Goal: Task Accomplishment & Management: Use online tool/utility

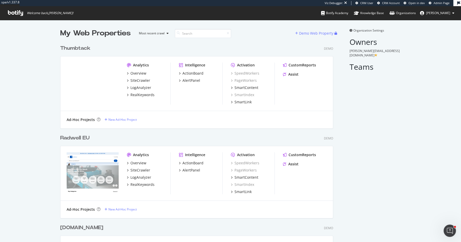
scroll to position [882, 277]
click at [82, 47] on div "Thumbtack" at bounding box center [75, 48] width 30 height 7
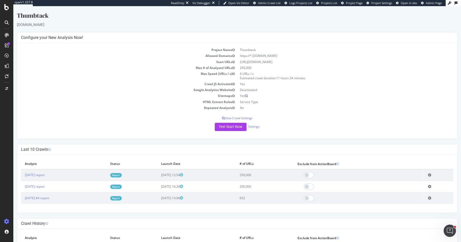
scroll to position [38, 0]
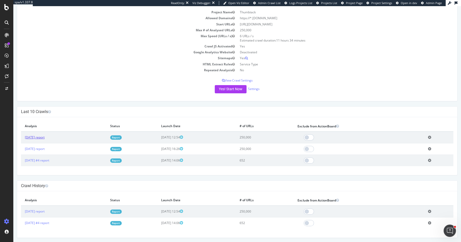
click at [43, 137] on link "2025 Aug. 13th report" at bounding box center [35, 137] width 20 height 4
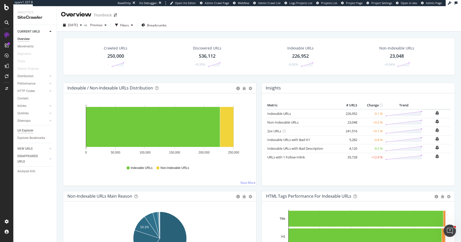
click at [31, 130] on div "Url Explorer" at bounding box center [25, 130] width 16 height 5
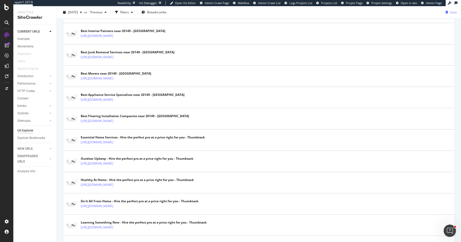
scroll to position [398, 0]
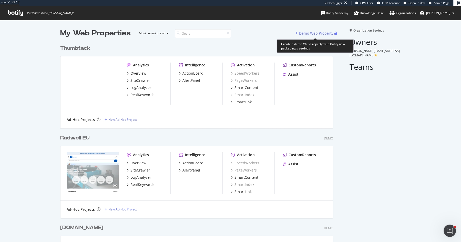
click at [323, 32] on div "Demo Web Property" at bounding box center [316, 33] width 34 height 5
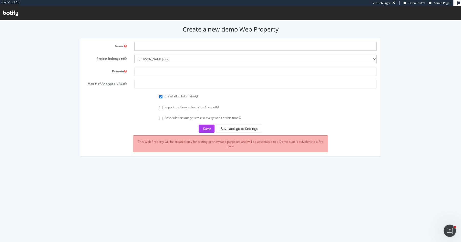
click at [183, 49] on input "text" at bounding box center [255, 46] width 243 height 9
type input "Lifelock"
click at [159, 71] on input "text" at bounding box center [255, 71] width 243 height 9
click at [170, 45] on input "Lifelock" at bounding box center [255, 46] width 243 height 9
click at [147, 72] on input "text" at bounding box center [255, 71] width 243 height 9
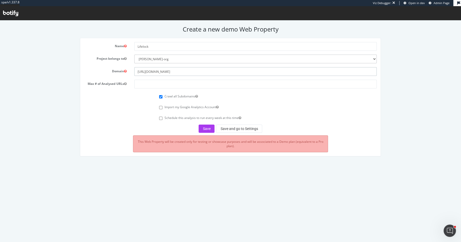
type input "https://lifelock.norton.com"
click at [148, 84] on input "number" at bounding box center [255, 84] width 243 height 9
type input "25000"
click at [248, 126] on button "Save and go to Settings" at bounding box center [239, 129] width 46 height 8
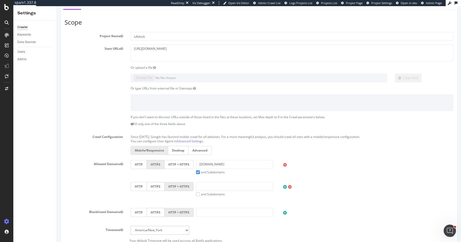
scroll to position [95, 0]
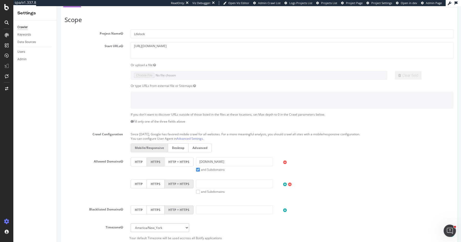
click at [170, 162] on label "HTTP + HTTPS" at bounding box center [179, 161] width 29 height 9
click at [57, 6] on input "HTTP + HTTPS" at bounding box center [57, 6] width 0 height 0
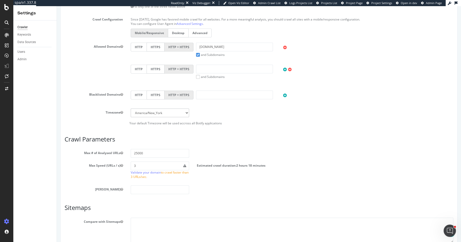
scroll to position [251, 0]
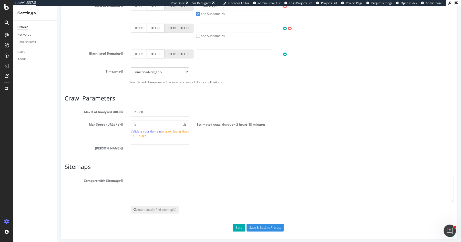
click at [157, 178] on textarea at bounding box center [292, 190] width 323 height 26
paste textarea "[URL][DOMAIN_NAME]"
type textarea "[URL][DOMAIN_NAME]"
click at [273, 225] on input "Save & Back to Project" at bounding box center [265, 228] width 37 height 8
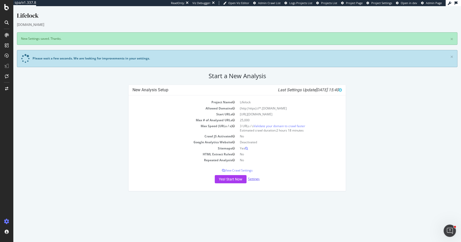
click at [257, 179] on link "Settings" at bounding box center [254, 179] width 12 height 4
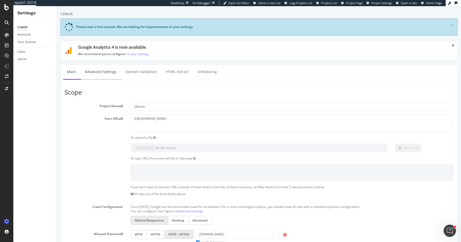
click at [106, 74] on link "Advanced Settings" at bounding box center [100, 72] width 39 height 14
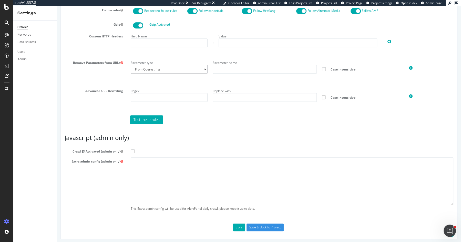
scroll to position [354, 0]
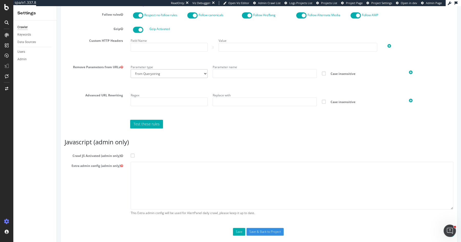
click at [131, 155] on span at bounding box center [133, 156] width 4 height 4
click at [57, 6] on input "Crawl JS Activated (admin only)" at bounding box center [57, 6] width 0 height 0
click at [164, 174] on textarea at bounding box center [292, 185] width 323 height 47
paste textarea "{ "flags": [ "cube" ], "beta": { "pap_mini_rules": [ "+ *assets.adobedtm.com/*"…"
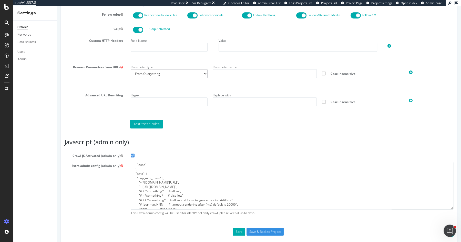
scroll to position [9, 0]
click at [169, 185] on textarea "{ "flags": [ "cube" ], "beta": { "pap_mini_rules": [ "+ *assets.adobedtm.com/*"…" at bounding box center [292, 185] width 323 height 47
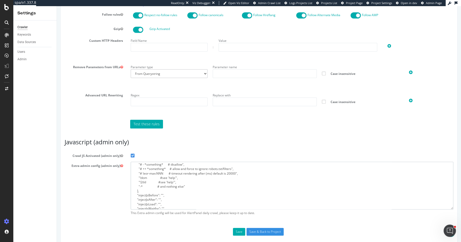
scroll to position [66, 0]
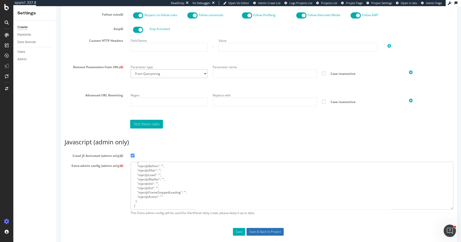
type textarea "{ "flags": [ "cube" ], "beta": { "pap_mini_rules": [ "+ *assets.adobedtm.com/*"…"
click at [267, 229] on input "Save & Back to Project" at bounding box center [265, 232] width 37 height 8
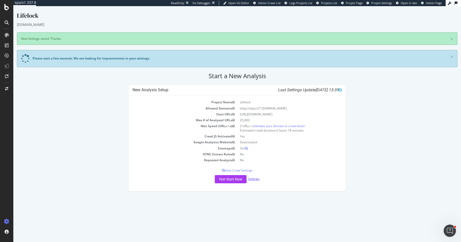
click at [255, 178] on link "Settings" at bounding box center [254, 179] width 12 height 4
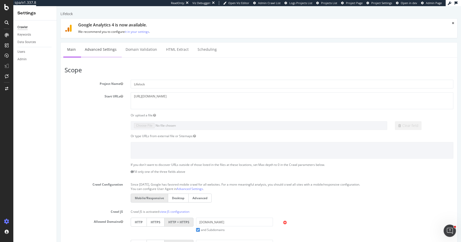
click at [106, 49] on link "Advanced Settings" at bounding box center [100, 50] width 39 height 14
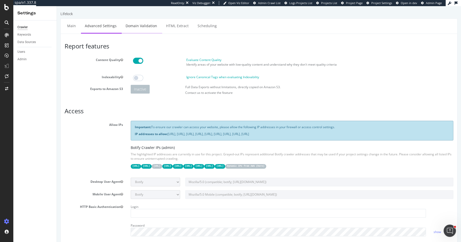
click at [144, 27] on link "Domain Validation" at bounding box center [141, 26] width 39 height 14
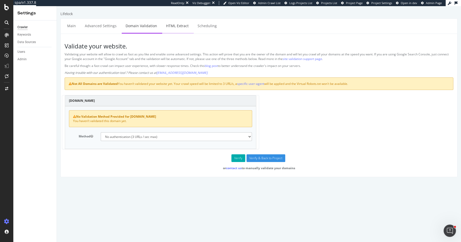
click at [181, 27] on link "HTML Extract" at bounding box center [177, 26] width 30 height 14
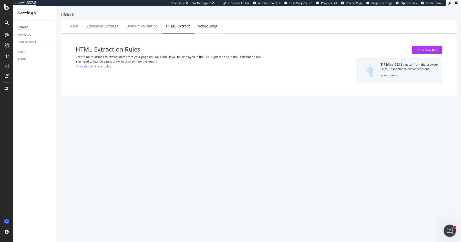
click at [208, 26] on div "Scheduling" at bounding box center [207, 26] width 19 height 5
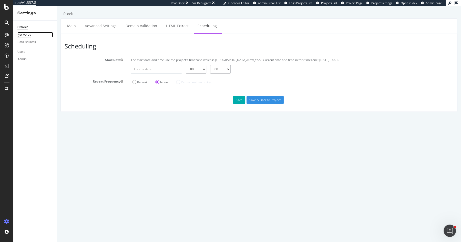
click at [27, 35] on div "Keywords" at bounding box center [24, 34] width 14 height 5
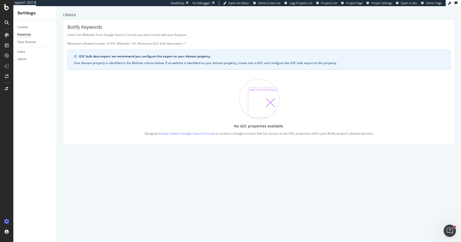
click at [22, 24] on div "Crawler" at bounding box center [36, 27] width 39 height 7
click at [21, 27] on div "Crawler" at bounding box center [22, 27] width 11 height 5
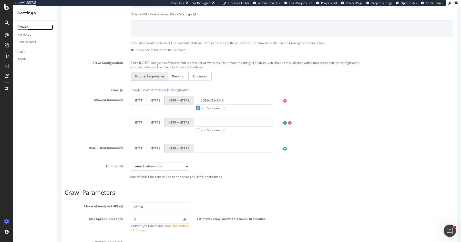
scroll to position [217, 0]
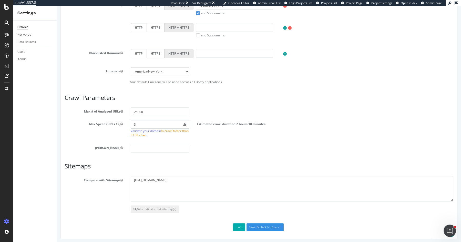
click at [168, 122] on input "3" at bounding box center [160, 124] width 58 height 9
click at [196, 12] on label "and Subdomains" at bounding box center [210, 13] width 29 height 4
click at [57, 6] on input "and Subdomains" at bounding box center [57, 6] width 0 height 0
click at [262, 225] on input "Save & Back to Project" at bounding box center [265, 227] width 37 height 8
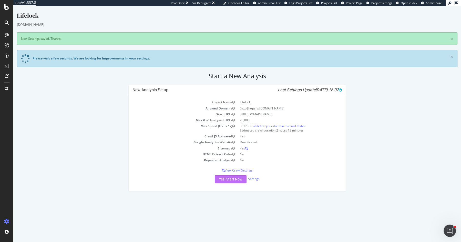
click at [234, 179] on button "Yes! Start Now" at bounding box center [231, 179] width 32 height 8
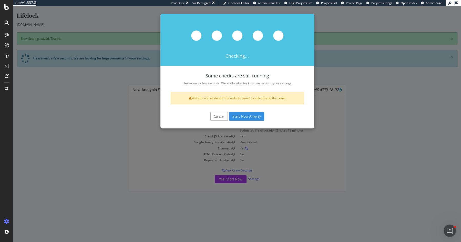
click at [221, 115] on button "Cancel" at bounding box center [219, 116] width 17 height 9
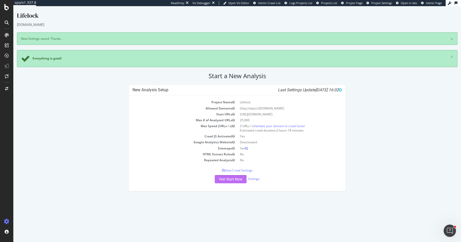
click at [226, 175] on button "Yes! Start Now" at bounding box center [231, 179] width 32 height 8
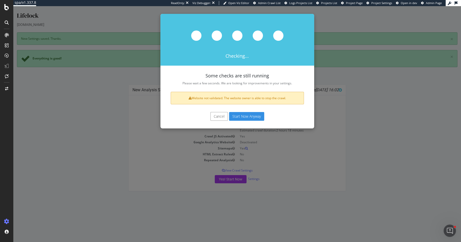
click at [215, 115] on button "Cancel" at bounding box center [219, 116] width 17 height 9
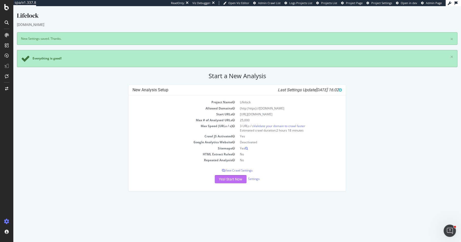
click at [231, 175] on button "Yes! Start Now" at bounding box center [231, 179] width 32 height 8
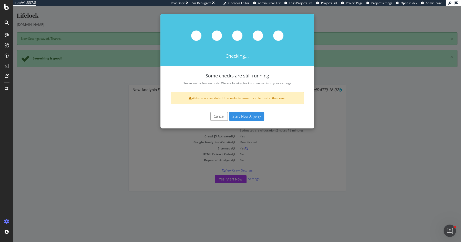
click at [216, 116] on button "Cancel" at bounding box center [219, 116] width 17 height 9
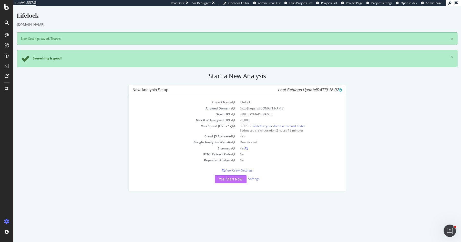
click at [231, 178] on button "Yes! Start Now" at bounding box center [231, 179] width 32 height 8
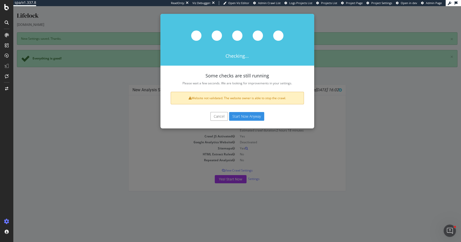
click at [215, 116] on button "Cancel" at bounding box center [219, 116] width 17 height 9
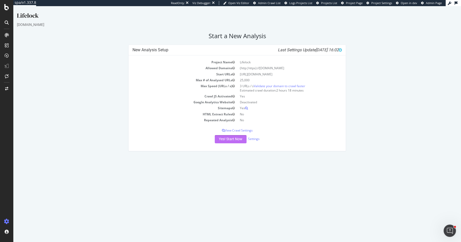
click at [221, 141] on button "Yes! Start Now" at bounding box center [231, 139] width 32 height 8
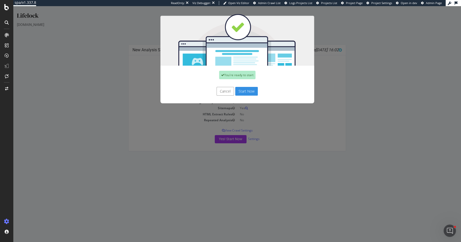
click at [248, 88] on button "Start Now" at bounding box center [246, 91] width 23 height 9
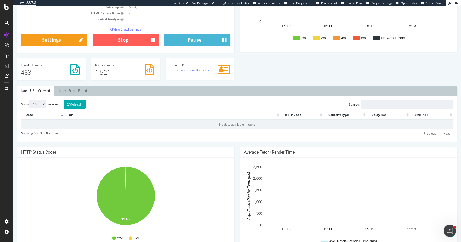
scroll to position [118, 0]
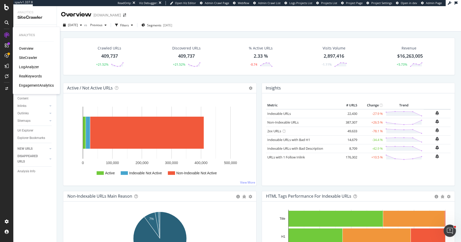
click at [32, 67] on div "LogAnalyzer" at bounding box center [29, 66] width 20 height 5
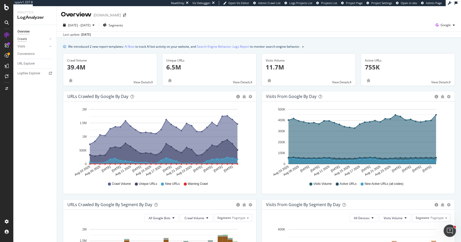
click at [23, 39] on div "Crawls" at bounding box center [21, 38] width 9 height 5
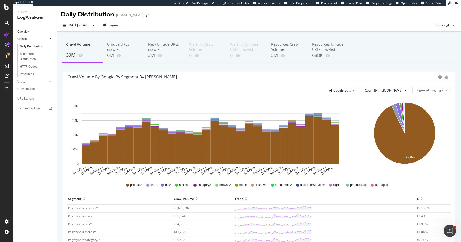
click at [24, 32] on div "Overview" at bounding box center [23, 31] width 12 height 5
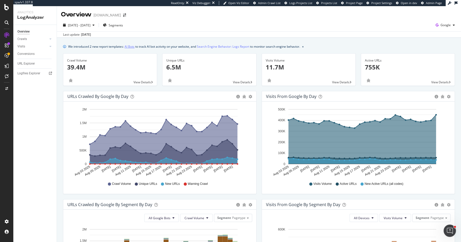
click at [131, 47] on link "AI Bots" at bounding box center [130, 46] width 10 height 5
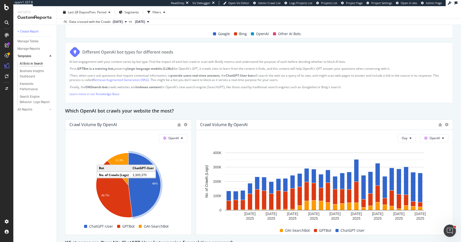
scroll to position [351, 0]
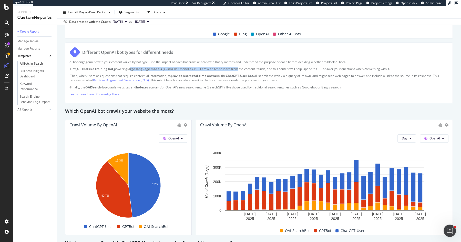
drag, startPoint x: 134, startPoint y: 66, endPoint x: 239, endPoint y: 70, distance: 105.5
click at [239, 70] on p "· First, GPTBot is a training bot, powering large language models (LLMs) like O…" at bounding box center [258, 69] width 379 height 4
drag, startPoint x: 333, startPoint y: 111, endPoint x: 329, endPoint y: 121, distance: 11.4
click at [329, 121] on div "This report shows AI bot interaction with your website and its impact on your o…" at bounding box center [259, 205] width 388 height 998
click at [58, 139] on div "AI Bots in Search AI Bots in Search Gap.com Clone Schedule Email Export Last 28…" at bounding box center [259, 124] width 404 height 236
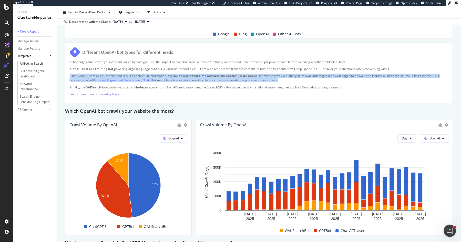
drag, startPoint x: 70, startPoint y: 75, endPoint x: 63, endPoint y: 86, distance: 13.1
click at [63, 86] on div "AI Bots in Search AI Bots in Search Gap.com Clone Schedule Email Export Last 28…" at bounding box center [259, 124] width 404 height 236
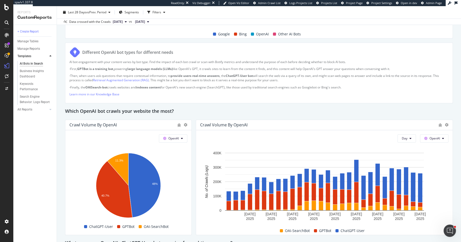
click at [60, 86] on div "AI Bots in Search AI Bots in Search Gap.com Clone Schedule Email Export Last 28…" at bounding box center [259, 124] width 404 height 236
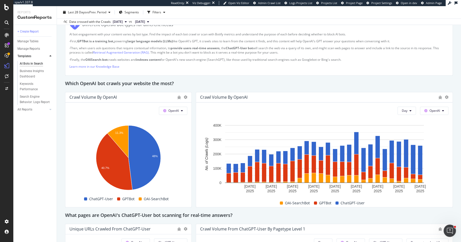
scroll to position [380, 0]
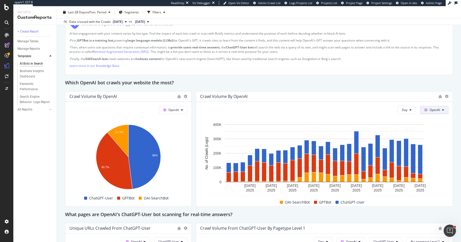
click at [426, 110] on icon at bounding box center [426, 109] width 3 height 3
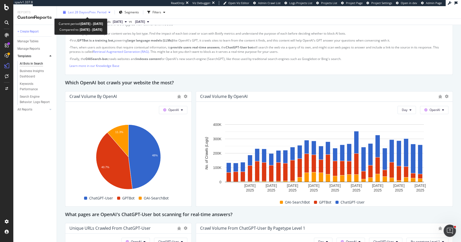
click at [103, 13] on span "vs Prev. Period" at bounding box center [96, 12] width 20 height 4
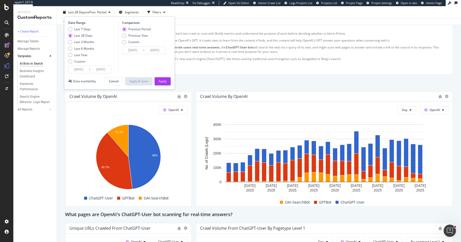
click at [86, 51] on div "Last 7 Days Last 28 Days Last 3 Months Last 6 Months Last Year Custom" at bounding box center [81, 46] width 26 height 39
click at [87, 47] on div "Last 6 Months" at bounding box center [84, 48] width 20 height 4
type input "2025/03/02"
type input "2024/08/29"
type input "2025/03/01"
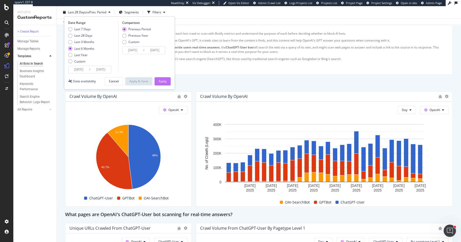
click at [161, 80] on div "Apply" at bounding box center [163, 81] width 8 height 4
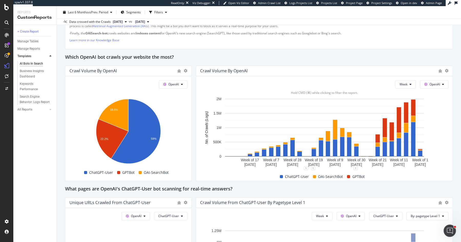
scroll to position [401, 0]
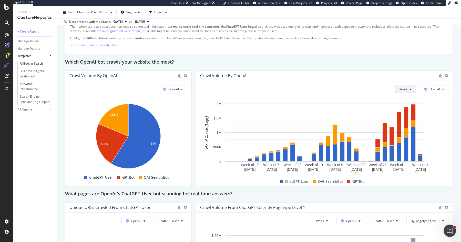
click at [404, 88] on span "Week" at bounding box center [404, 89] width 8 height 4
click at [357, 60] on div "Which OpenAI bot crawls your website the most?" at bounding box center [259, 62] width 388 height 8
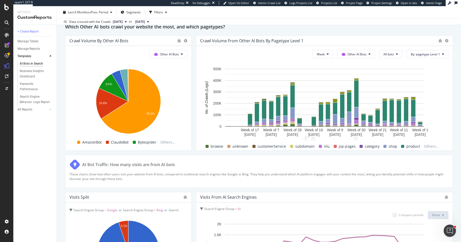
scroll to position [682, 0]
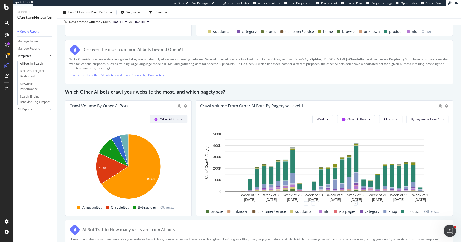
click at [168, 144] on div "OpenAI" at bounding box center [168, 147] width 36 height 7
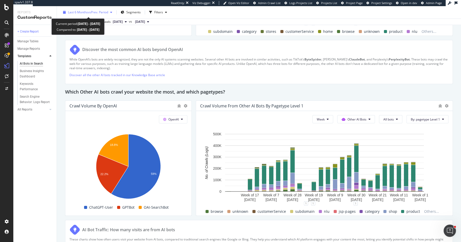
click at [99, 14] on span "vs Prev. Period" at bounding box center [98, 12] width 20 height 4
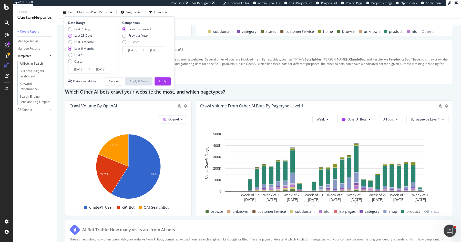
click at [86, 35] on div "Last 28 Days" at bounding box center [83, 35] width 18 height 4
type input "2025/08/05"
type input "2025/07/08"
type input "2025/08/04"
click at [166, 80] on div "Apply" at bounding box center [163, 81] width 8 height 4
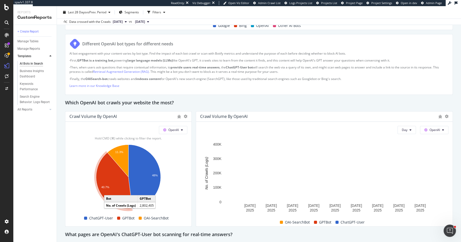
scroll to position [361, 0]
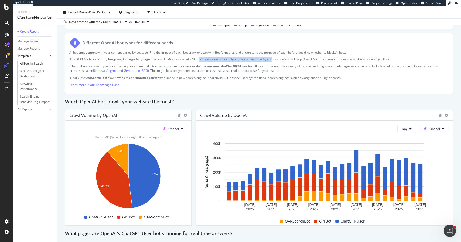
drag, startPoint x: 202, startPoint y: 59, endPoint x: 276, endPoint y: 59, distance: 74.6
click at [276, 59] on p "· First, GPTBot is a training bot, powering large language models (LLMs) like O…" at bounding box center [258, 59] width 379 height 4
click at [297, 100] on div "Which OpenAI bot crawls your website the most?" at bounding box center [259, 102] width 388 height 8
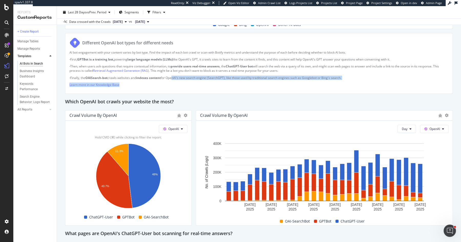
drag, startPoint x: 175, startPoint y: 77, endPoint x: 256, endPoint y: 87, distance: 81.9
click at [256, 87] on div "AI bot engagement with your content varies by bot type. Find the impact of each…" at bounding box center [258, 69] width 379 height 39
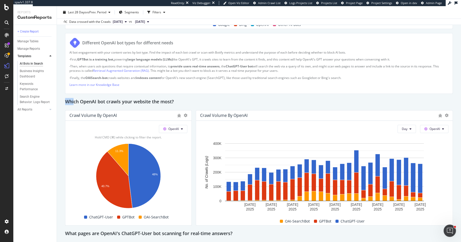
drag, startPoint x: 248, startPoint y: 97, endPoint x: 73, endPoint y: 101, distance: 174.4
click at [73, 100] on div "Which OpenAI bot crawls your website the most?" at bounding box center [259, 102] width 388 height 8
click at [64, 101] on div "AI Bots in Search AI Bots in Search Gap.com Clone Schedule Email Export Last 28…" at bounding box center [259, 124] width 404 height 236
drag, startPoint x: 63, startPoint y: 100, endPoint x: 208, endPoint y: 103, distance: 144.9
click at [208, 103] on div "AI Bots in Search AI Bots in Search Gap.com Clone Schedule Email Export Last 28…" at bounding box center [259, 124] width 404 height 236
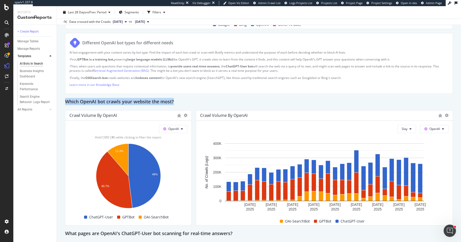
click at [208, 103] on div "Which OpenAI bot crawls your website the most?" at bounding box center [259, 102] width 388 height 8
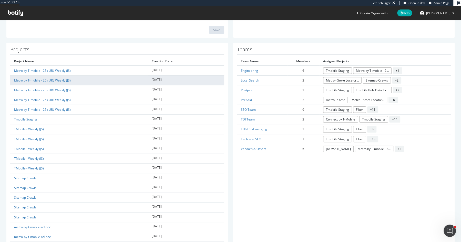
scroll to position [104, 0]
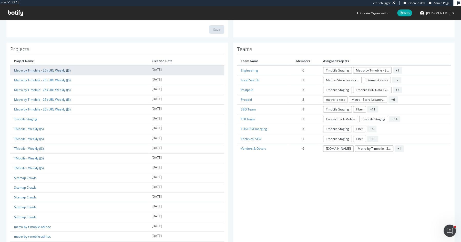
click at [64, 70] on link "Metro by T-mobile - 25k URL Weekly (JS)" at bounding box center [42, 70] width 57 height 4
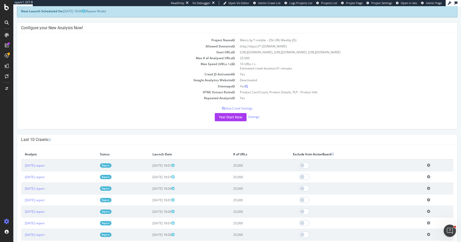
scroll to position [29, 0]
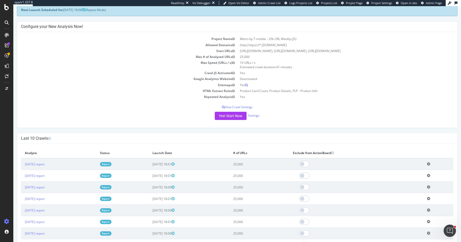
click at [244, 56] on td "25,000" at bounding box center [345, 57] width 216 height 6
click at [44, 165] on link "[DATE] report" at bounding box center [35, 164] width 20 height 4
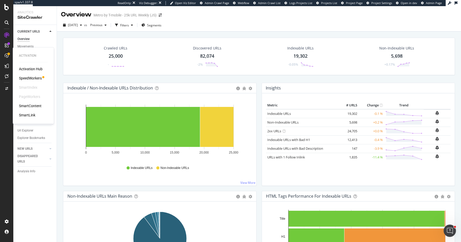
click at [36, 78] on div "SpeedWorkers" at bounding box center [30, 78] width 23 height 5
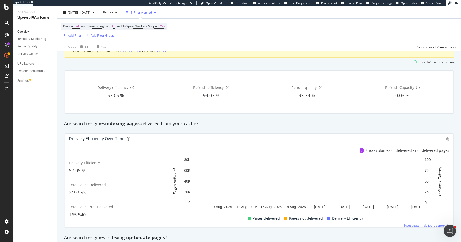
scroll to position [30, 0]
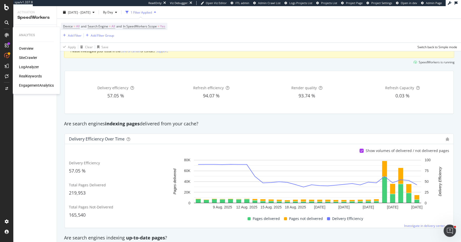
click at [30, 57] on div "SiteCrawler" at bounding box center [28, 57] width 18 height 5
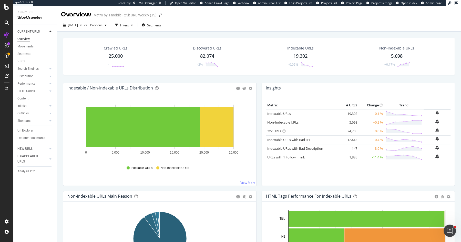
click at [30, 129] on div "Url Explorer" at bounding box center [25, 130] width 16 height 5
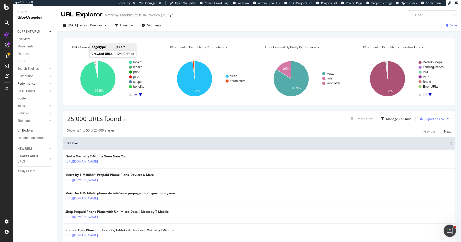
click at [23, 84] on div "Performance" at bounding box center [26, 83] width 18 height 5
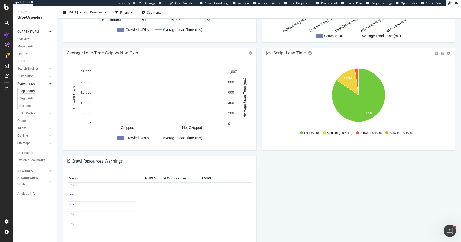
scroll to position [368, 0]
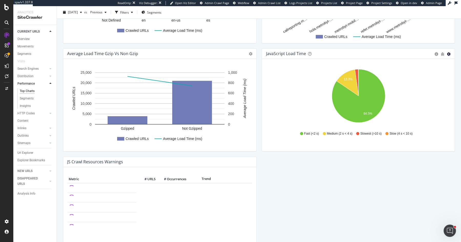
click at [450, 53] on icon "gear" at bounding box center [449, 54] width 4 height 4
click at [434, 72] on span "Table" at bounding box center [434, 73] width 41 height 7
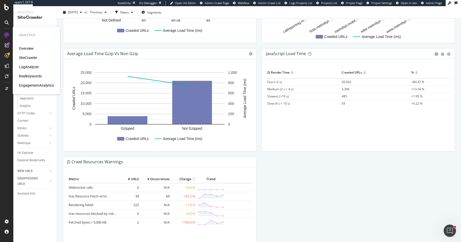
click at [27, 76] on div "RealKeywords" at bounding box center [30, 76] width 23 height 5
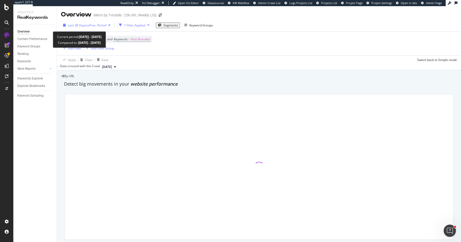
click at [87, 26] on span "vs Prev. Period" at bounding box center [96, 25] width 20 height 4
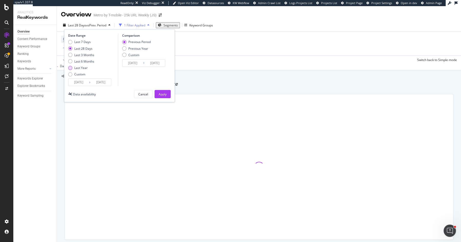
click at [82, 68] on div "Last Year" at bounding box center [80, 68] width 13 height 4
type input "2024/08/31"
type input "2023/09/01"
type input "2024/08/30"
click at [165, 94] on div "Apply" at bounding box center [163, 94] width 8 height 4
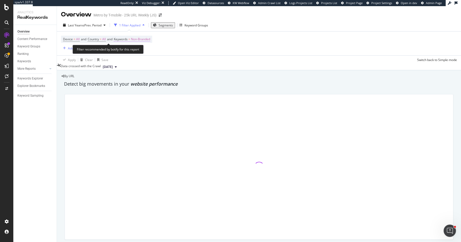
click at [143, 39] on span "Non-Branded" at bounding box center [140, 39] width 19 height 7
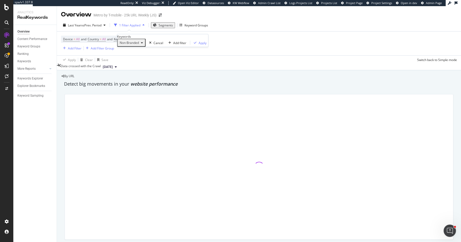
drag, startPoint x: 140, startPoint y: 53, endPoint x: 140, endPoint y: 65, distance: 11.8
click at [139, 45] on span "Non-Branded" at bounding box center [128, 43] width 21 height 4
click at [133, 45] on span "Non-Branded" at bounding box center [128, 43] width 21 height 4
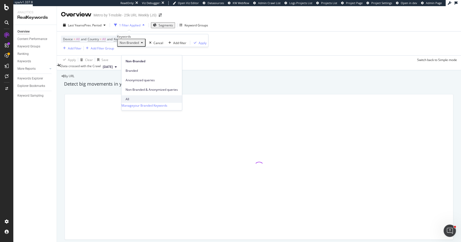
click at [128, 97] on span "All" at bounding box center [152, 99] width 52 height 5
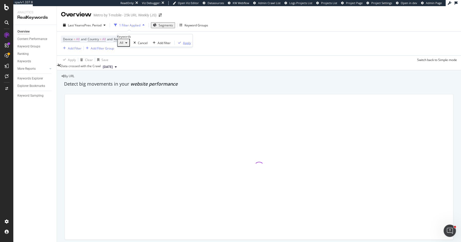
click at [183, 45] on div "Apply" at bounding box center [187, 43] width 8 height 4
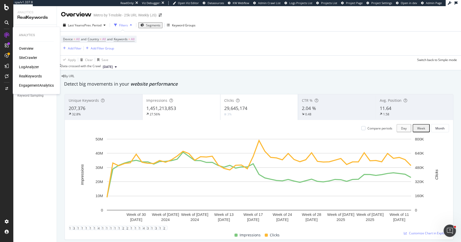
click at [27, 68] on div "LogAnalyzer" at bounding box center [29, 66] width 20 height 5
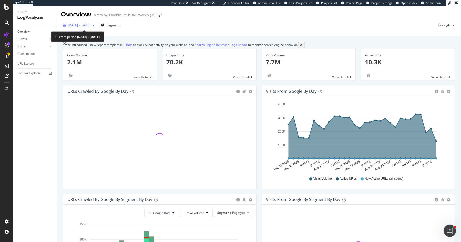
click at [91, 24] on span "2025 Aug. 3rd - Sep. 1st" at bounding box center [79, 25] width 23 height 4
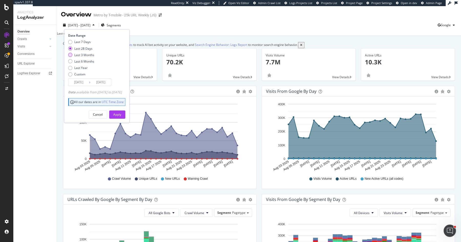
click at [83, 54] on div "Last 3 Months" at bounding box center [84, 55] width 20 height 4
type input "2025/06/02"
click at [121, 115] on div "Apply" at bounding box center [117, 114] width 8 height 4
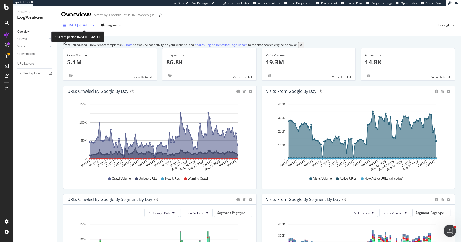
click at [91, 25] on span "2025 Jun. 2nd - Sep. 1st" at bounding box center [79, 25] width 23 height 4
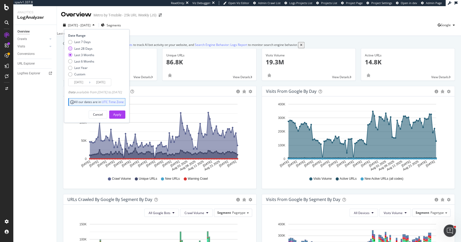
click at [87, 48] on div "Last 28 Days" at bounding box center [83, 48] width 18 height 4
type input "2025/08/05"
click at [121, 113] on div "Apply" at bounding box center [117, 114] width 8 height 4
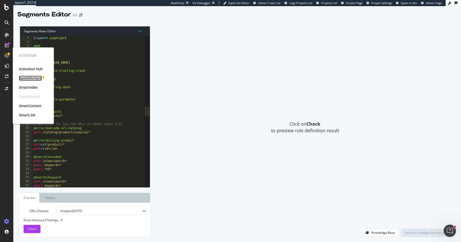
click at [29, 77] on div "SpeedWorkers" at bounding box center [30, 78] width 23 height 5
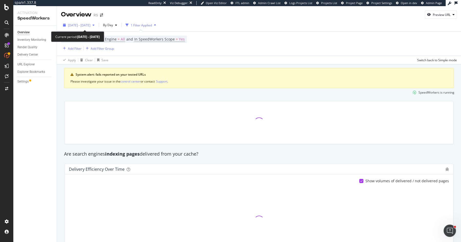
click at [91, 25] on span "2025 Aug. 6th - Sep. 2nd" at bounding box center [79, 25] width 23 height 4
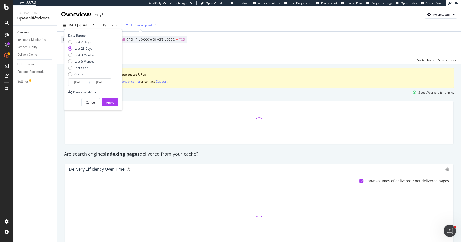
click at [81, 84] on input "2025/08/06" at bounding box center [78, 82] width 21 height 7
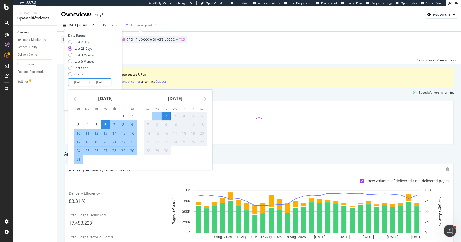
click at [77, 96] on icon "Move backward to switch to the previous month." at bounding box center [76, 99] width 5 height 6
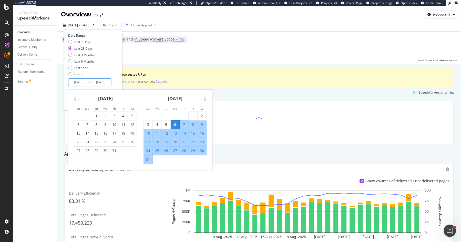
click at [77, 96] on icon "Move backward to switch to the previous month." at bounding box center [76, 99] width 5 height 6
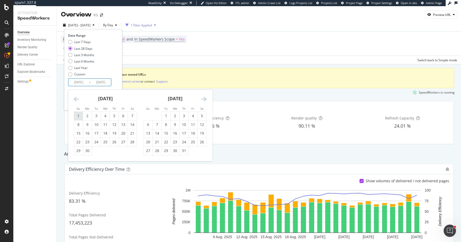
click at [77, 114] on div "1" at bounding box center [78, 115] width 9 height 5
type input "[DATE]"
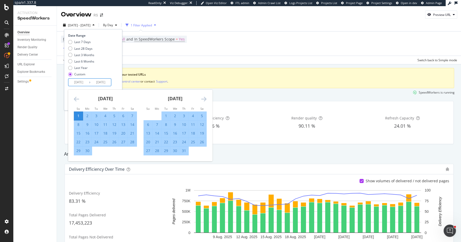
click at [87, 150] on div "30" at bounding box center [87, 150] width 9 height 5
type input "[DATE]"
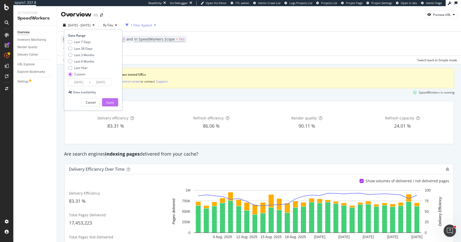
click at [108, 102] on div "Apply" at bounding box center [110, 102] width 8 height 4
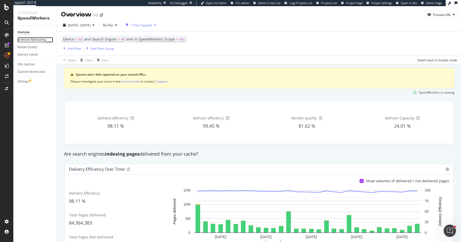
click at [36, 40] on div "Inventory Monitoring" at bounding box center [31, 39] width 29 height 5
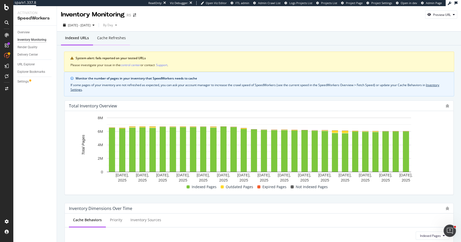
click at [119, 31] on div "2025 Jun. 1st - Jun. 30th By Day" at bounding box center [259, 26] width 405 height 10
click at [119, 40] on div "Cache refreshes" at bounding box center [111, 37] width 29 height 5
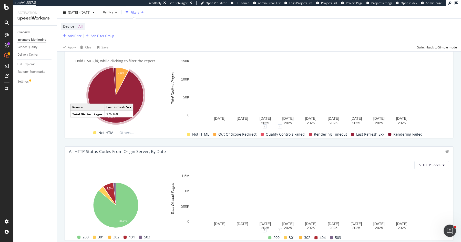
scroll to position [365, 0]
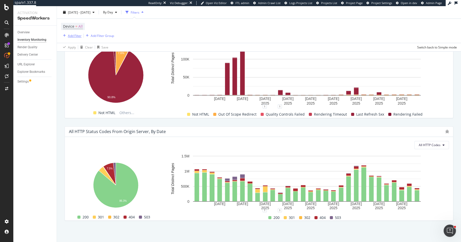
click at [72, 34] on div "Add Filter" at bounding box center [75, 35] width 14 height 4
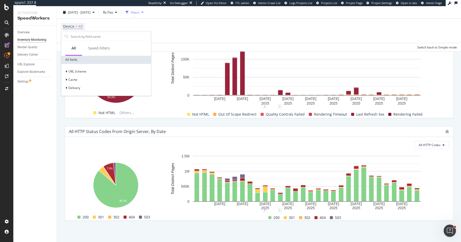
click at [81, 75] on div "URL Scheme Cache Delivery" at bounding box center [106, 80] width 88 height 24
click at [82, 72] on span "URL Scheme" at bounding box center [77, 71] width 18 height 4
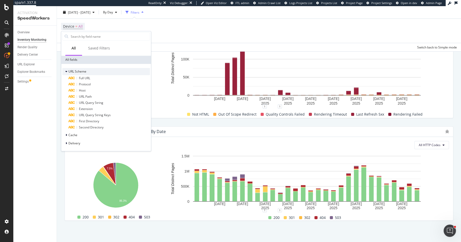
click at [82, 71] on span "URL Scheme" at bounding box center [77, 71] width 18 height 4
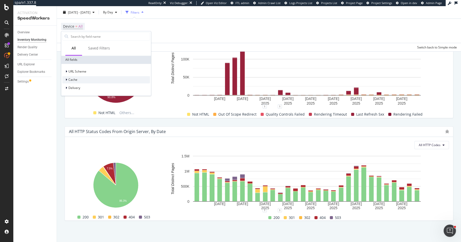
click at [75, 80] on span "Cache" at bounding box center [72, 80] width 9 height 4
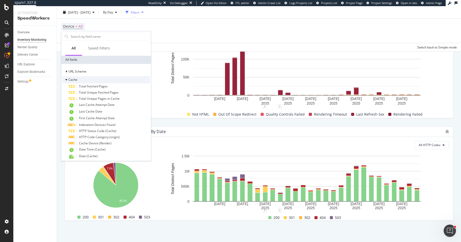
click at [75, 80] on span "Cache" at bounding box center [72, 80] width 9 height 4
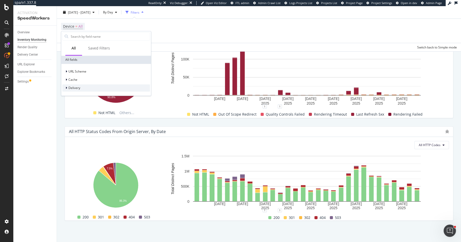
click at [75, 86] on span "Delivery" at bounding box center [74, 88] width 12 height 4
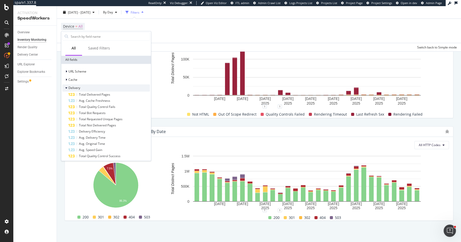
click at [75, 86] on span "Delivery" at bounding box center [74, 88] width 12 height 4
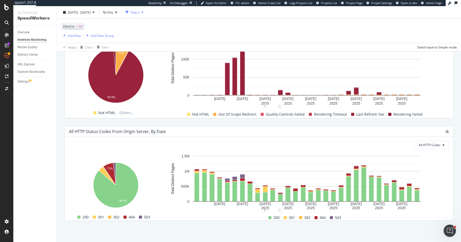
click at [196, 24] on div "Device = All Add Filter Add Filter Group" at bounding box center [259, 31] width 396 height 24
click at [140, 14] on div "Filters" at bounding box center [135, 12] width 9 height 4
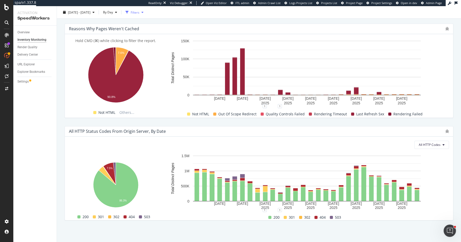
click at [140, 14] on div "Filters" at bounding box center [135, 12] width 9 height 4
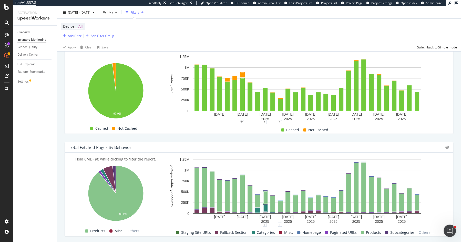
scroll to position [176, 0]
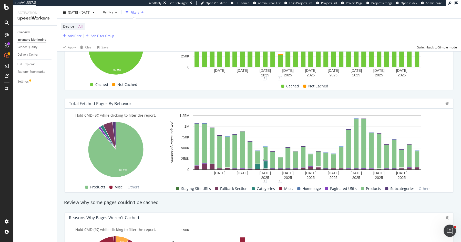
click at [103, 103] on div "Total Fetched Pages by Behavior" at bounding box center [100, 103] width 63 height 5
click at [118, 103] on div "Total Fetched Pages by Behavior" at bounding box center [100, 103] width 63 height 5
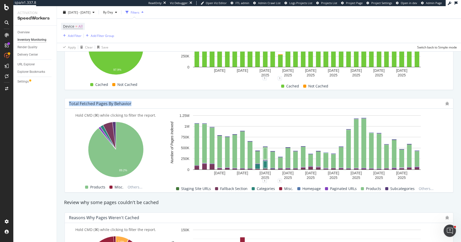
click at [118, 103] on div "Total Fetched Pages by Behavior" at bounding box center [100, 103] width 63 height 5
click at [107, 102] on div "Total Fetched Pages by Behavior" at bounding box center [100, 103] width 63 height 5
click at [97, 103] on div "Total Fetched Pages by Behavior" at bounding box center [100, 103] width 63 height 5
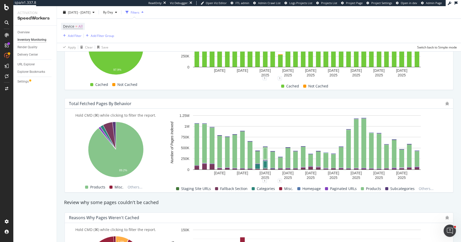
click at [122, 115] on div "Hold CMD (⌘) while clicking to filter the report." at bounding box center [116, 115] width 94 height 5
click at [112, 116] on div "Hold CMD (⌘) while clicking to filter the report." at bounding box center [116, 115] width 94 height 5
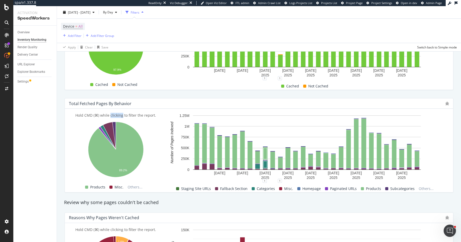
click at [112, 116] on div "Hold CMD (⌘) while clicking to filter the report." at bounding box center [116, 115] width 94 height 5
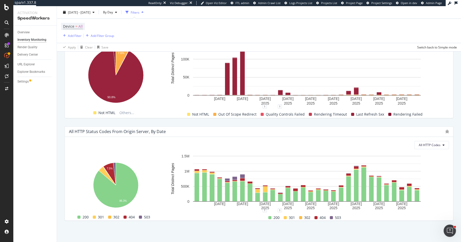
scroll to position [339, 0]
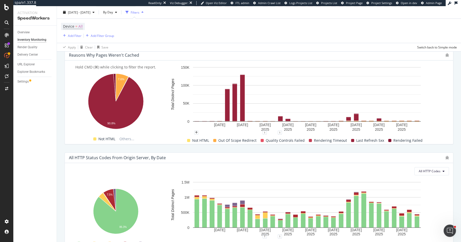
click at [172, 100] on icon "A chart." at bounding box center [173, 94] width 4 height 54
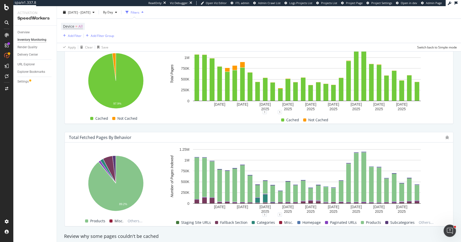
scroll to position [142, 0]
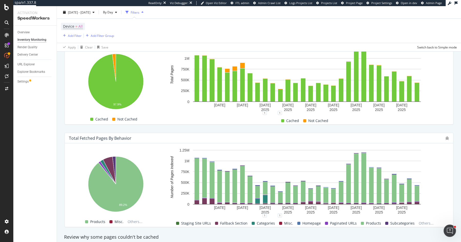
click at [112, 136] on div "Total Fetched Pages by Behavior" at bounding box center [100, 138] width 63 height 5
click at [116, 136] on div "Total Fetched Pages by Behavior" at bounding box center [100, 138] width 63 height 5
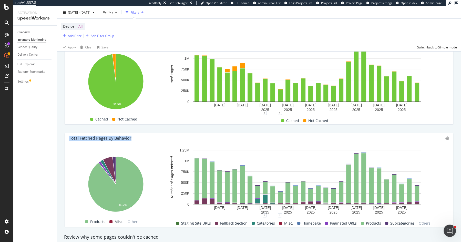
click at [116, 136] on div "Total Fetched Pages by Behavior" at bounding box center [100, 138] width 63 height 5
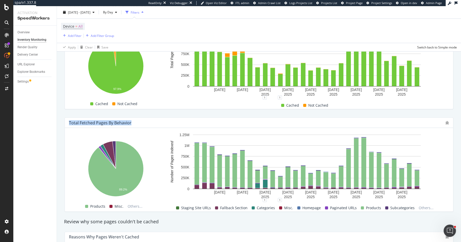
scroll to position [0, 0]
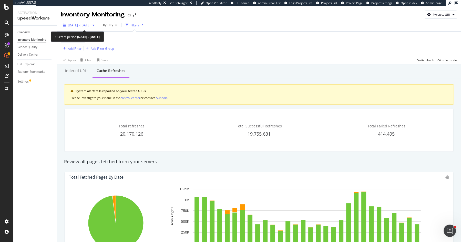
click at [91, 24] on span "[DATE] - [DATE]" at bounding box center [79, 25] width 23 height 4
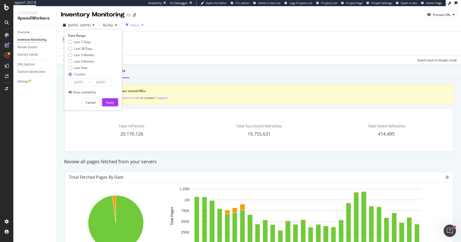
click at [194, 59] on div "Apply Clear Save Switch back to Simple mode" at bounding box center [259, 60] width 404 height 8
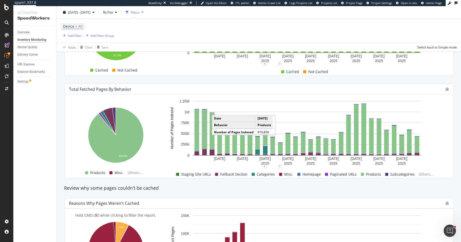
scroll to position [187, 0]
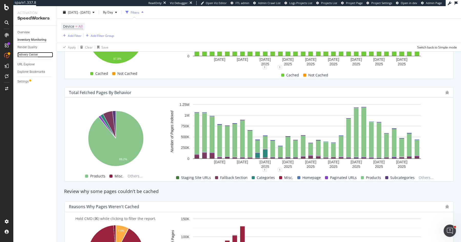
click at [35, 55] on div "Delivery Center" at bounding box center [27, 54] width 21 height 5
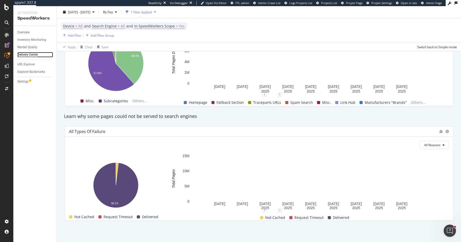
scroll to position [98, 0]
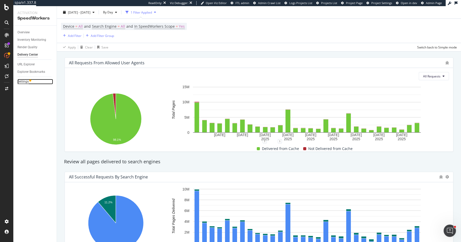
click at [22, 81] on div "Settings" at bounding box center [22, 81] width 11 height 5
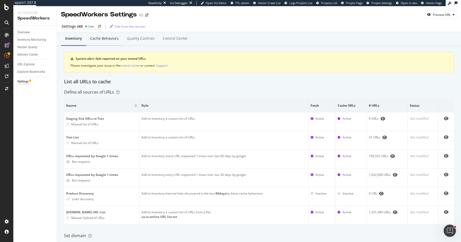
click at [114, 36] on div "Cache behaviors" at bounding box center [104, 39] width 37 height 14
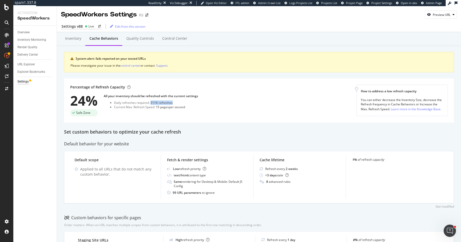
drag, startPoint x: 151, startPoint y: 101, endPoint x: 204, endPoint y: 101, distance: 52.8
click at [204, 101] on div "Percentage of Refresh Capacity 24% Safe Zone All your inventory should be refre…" at bounding box center [213, 101] width 286 height 32
click at [266, 141] on div "Default behavior for your website" at bounding box center [259, 144] width 390 height 6
click at [78, 39] on div "Inventory" at bounding box center [73, 38] width 16 height 5
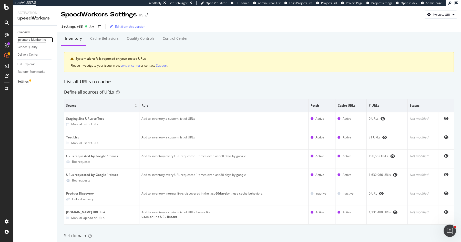
click at [37, 38] on div "Inventory Monitoring" at bounding box center [31, 39] width 29 height 5
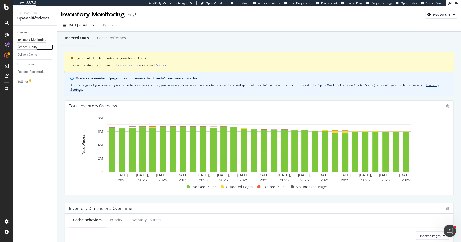
click at [34, 48] on div "Render Quality" at bounding box center [27, 47] width 20 height 5
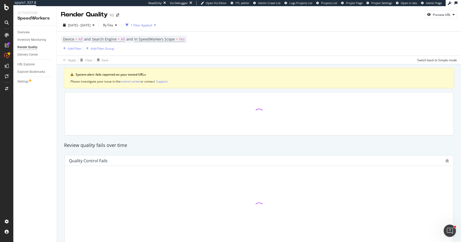
click at [101, 144] on div "Review quality fails over time" at bounding box center [259, 145] width 395 height 7
click at [112, 144] on div "Review quality fails over time" at bounding box center [259, 145] width 395 height 7
click at [27, 33] on div "Overview" at bounding box center [23, 32] width 12 height 5
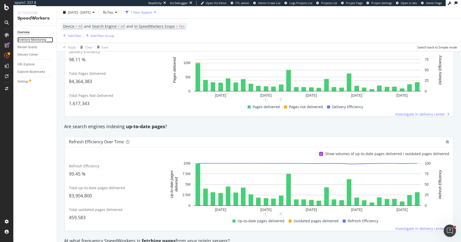
click at [38, 39] on div "Inventory Monitoring" at bounding box center [31, 39] width 29 height 5
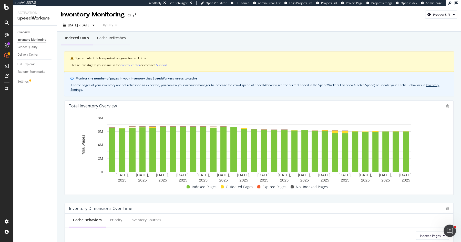
click at [115, 38] on div "Cache refreshes" at bounding box center [111, 37] width 29 height 5
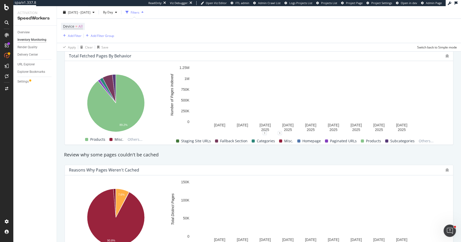
scroll to position [226, 0]
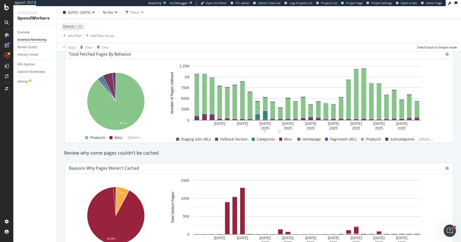
click at [175, 54] on div "Total Fetched Pages by Behavior" at bounding box center [256, 54] width 374 height 5
click at [147, 59] on div "Hold CMD (⌘) while clicking to filter the report. 89.2% Behavior Number of Page…" at bounding box center [259, 101] width 389 height 84
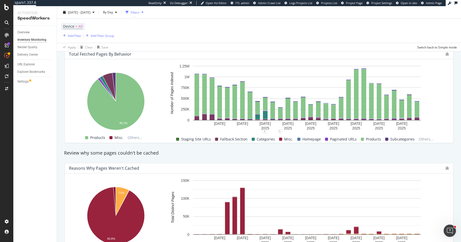
click at [149, 53] on div "Total Fetched Pages by Behavior" at bounding box center [256, 54] width 374 height 5
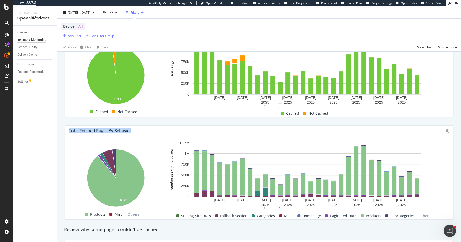
scroll to position [148, 0]
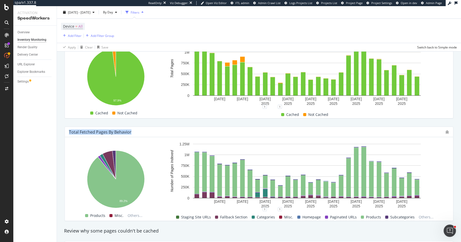
click at [103, 131] on div "Total Fetched Pages by Behavior" at bounding box center [100, 132] width 63 height 5
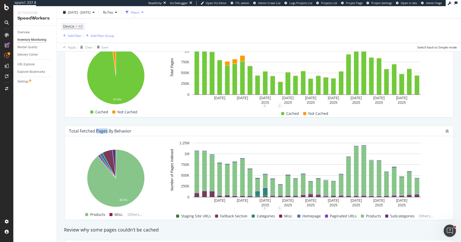
scroll to position [151, 0]
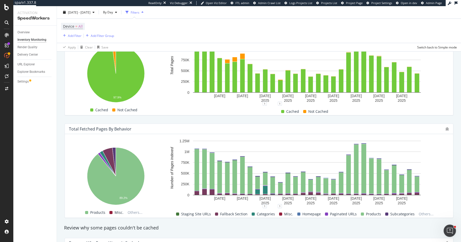
click at [136, 128] on div "Total Fetched Pages by Behavior" at bounding box center [256, 128] width 374 height 5
drag, startPoint x: 67, startPoint y: 127, endPoint x: 146, endPoint y: 125, distance: 78.7
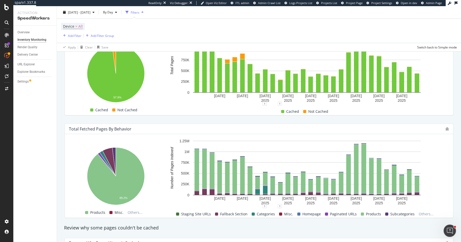
click at [146, 125] on div "Total Fetched Pages by Behavior" at bounding box center [259, 129] width 389 height 10
click at [146, 126] on div "Total Fetched Pages by Behavior" at bounding box center [256, 128] width 374 height 5
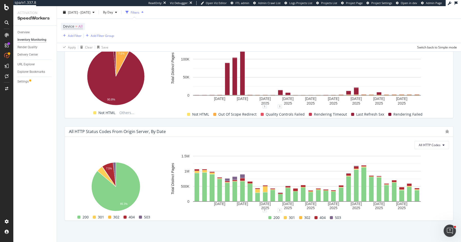
scroll to position [0, 0]
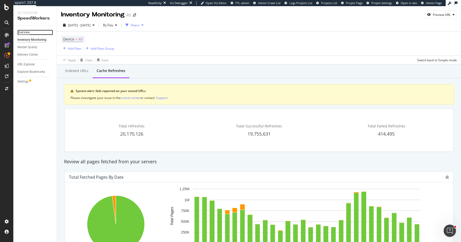
click at [27, 30] on div "Overview" at bounding box center [23, 32] width 12 height 5
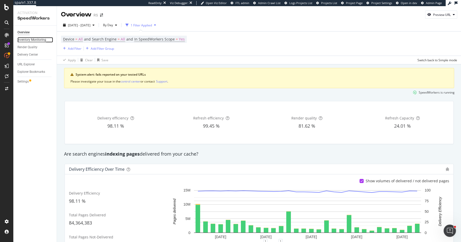
click at [38, 40] on div "Inventory Monitoring" at bounding box center [31, 39] width 29 height 5
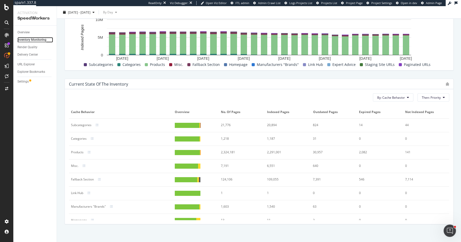
scroll to position [231, 0]
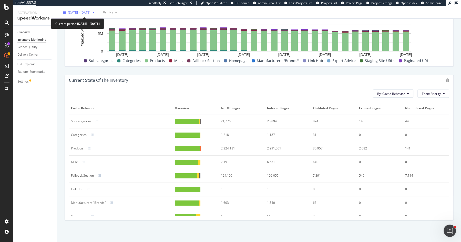
click at [91, 12] on span "[DATE] - [DATE]" at bounding box center [79, 12] width 23 height 4
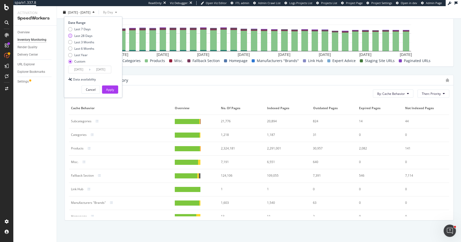
click at [89, 35] on div "Last 28 Days" at bounding box center [83, 35] width 18 height 4
type input "[DATE]"
click at [112, 91] on div "Apply" at bounding box center [110, 89] width 8 height 4
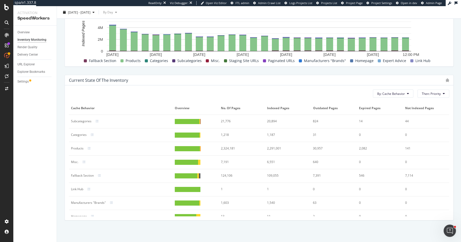
click at [227, 147] on div "2,324,181" at bounding box center [240, 148] width 38 height 5
click at [76, 13] on span "[DATE] - [DATE]" at bounding box center [79, 12] width 23 height 4
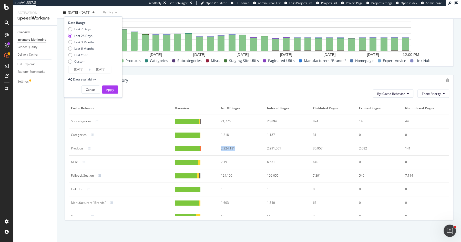
click at [84, 66] on input "[DATE]" at bounding box center [78, 69] width 21 height 7
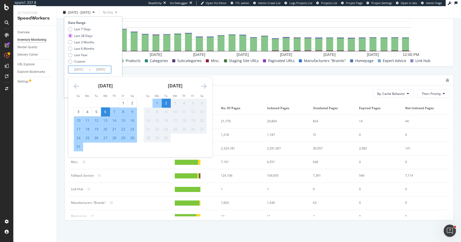
click at [76, 86] on icon "Move backward to switch to the previous month." at bounding box center [76, 86] width 5 height 6
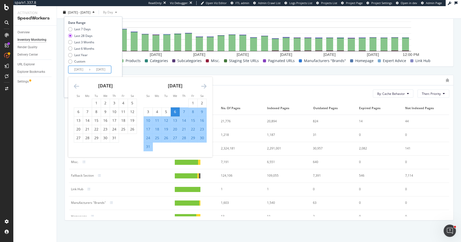
click at [76, 86] on icon "Move backward to switch to the previous month." at bounding box center [76, 86] width 5 height 6
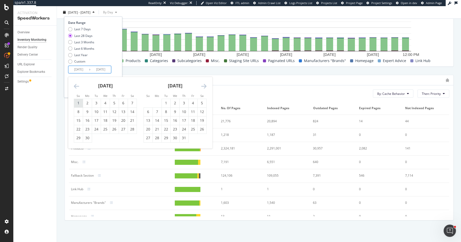
click at [78, 104] on div "1" at bounding box center [78, 103] width 9 height 5
type input "[DATE]"
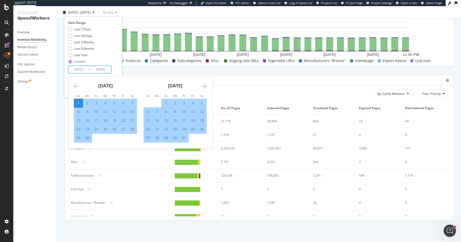
click at [89, 139] on div "30" at bounding box center [87, 137] width 9 height 5
type input "[DATE]"
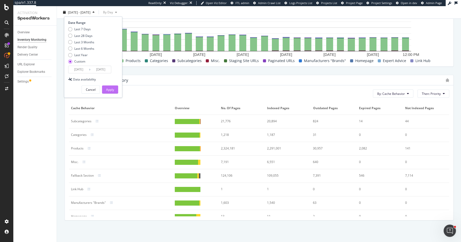
click at [111, 86] on div "Apply" at bounding box center [110, 90] width 8 height 8
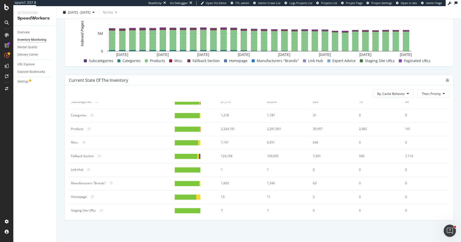
scroll to position [22, 0]
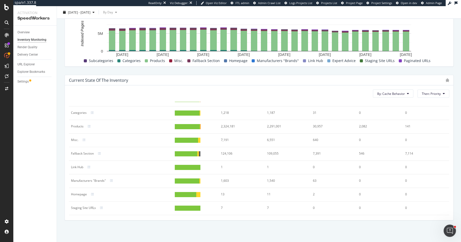
click at [228, 125] on div "2,324,181" at bounding box center [240, 126] width 38 height 5
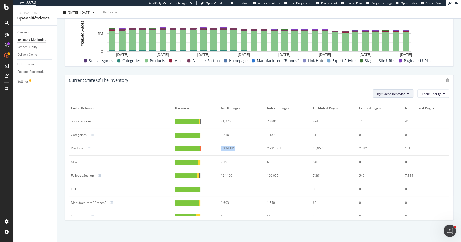
click at [398, 92] on span "By: Cache Behavior" at bounding box center [392, 94] width 28 height 4
click at [393, 111] on span "Priority" at bounding box center [395, 112] width 35 height 5
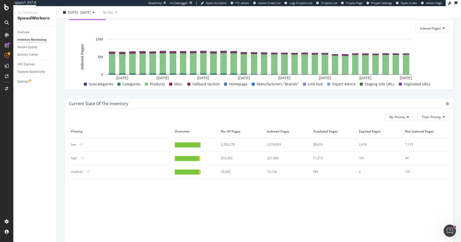
scroll to position [202, 0]
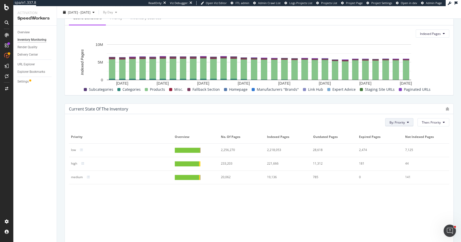
click at [394, 118] on button "By: Priority" at bounding box center [399, 122] width 28 height 8
drag, startPoint x: 394, startPoint y: 131, endPoint x: 400, endPoint y: 149, distance: 18.7
click at [400, 149] on div "Cache Behavior Priority Inventory Sources Rendering Configuration" at bounding box center [407, 145] width 43 height 38
click at [400, 149] on span "Inventory Sources" at bounding box center [407, 151] width 35 height 5
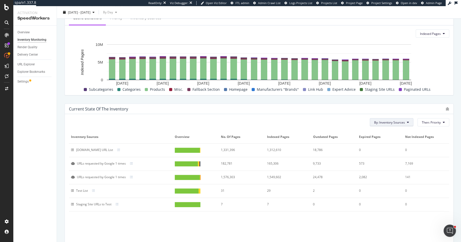
click at [400, 120] on span "By: Inventory Sources" at bounding box center [389, 122] width 31 height 4
click at [385, 140] on span "Priority" at bounding box center [392, 141] width 35 height 5
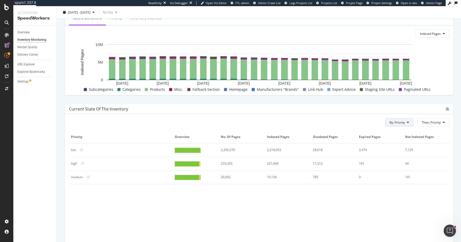
click at [400, 119] on button "By: Priority" at bounding box center [399, 122] width 28 height 8
click at [398, 132] on span "Cache Behavior" at bounding box center [407, 132] width 35 height 5
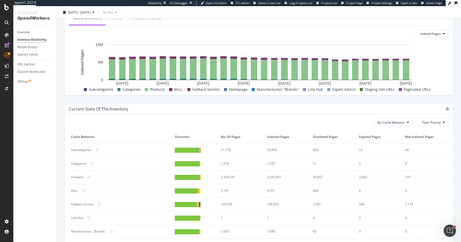
click at [432, 116] on div "By: Cache Behavior Then: Priority Cache Behavior Overview No. of Pages Indexed …" at bounding box center [259, 181] width 389 height 135
click at [431, 122] on span "Then: Priority" at bounding box center [431, 122] width 19 height 4
click at [405, 136] on span "Rendering Configuration" at bounding box center [396, 136] width 35 height 5
click at [226, 175] on div "2,324,181" at bounding box center [240, 177] width 38 height 5
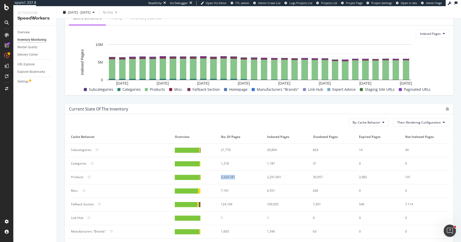
click at [226, 175] on div "2,324,181" at bounding box center [240, 177] width 38 height 5
click at [226, 176] on div "2,324,181" at bounding box center [240, 177] width 38 height 5
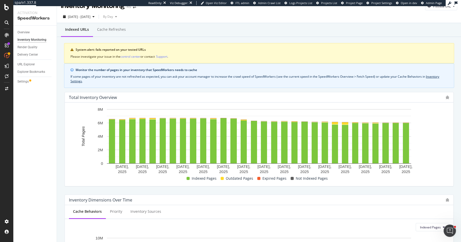
scroll to position [5, 0]
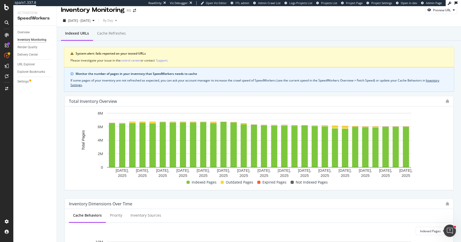
click at [247, 82] on div "If some pages of your inventory are not refreshed as expected, you can ask your…" at bounding box center [260, 82] width 378 height 9
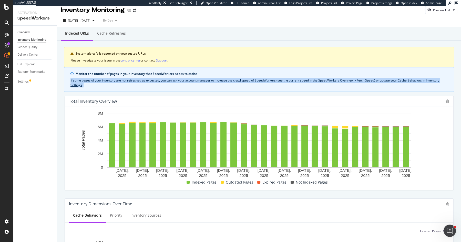
click at [247, 82] on div "If some pages of your inventory are not refreshed as expected, you can ask your…" at bounding box center [260, 82] width 378 height 9
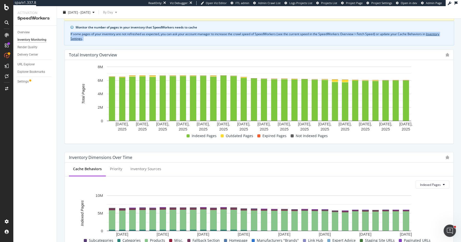
scroll to position [56, 0]
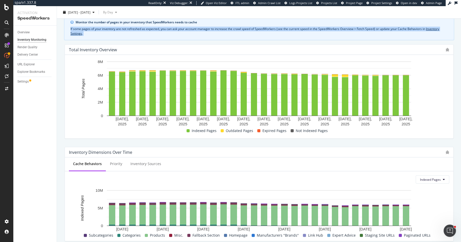
click at [257, 32] on div "If some pages of your inventory are not refreshed as expected, you can ask your…" at bounding box center [260, 31] width 378 height 9
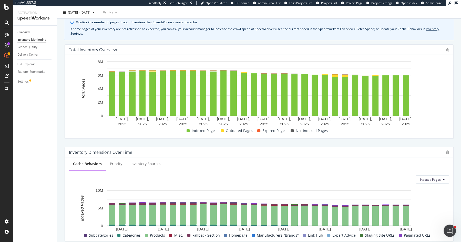
click at [257, 32] on div "If some pages of your inventory are not refreshed as expected, you can ask your…" at bounding box center [260, 31] width 378 height 9
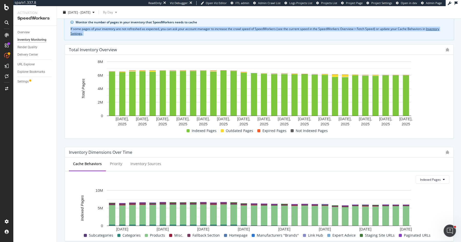
click at [257, 32] on div "If some pages of your inventory are not refreshed as expected, you can ask your…" at bounding box center [260, 31] width 378 height 9
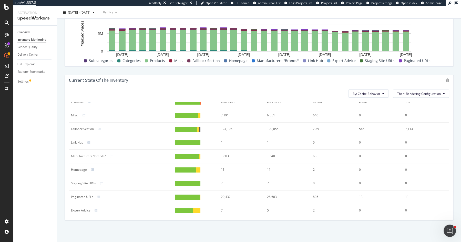
scroll to position [0, 0]
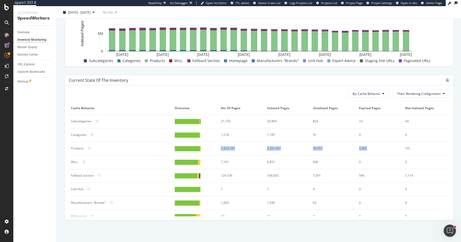
drag, startPoint x: 221, startPoint y: 147, endPoint x: 367, endPoint y: 152, distance: 146.8
click at [367, 152] on tr "Products 2,324,181 2,291,001 30,957 2,082 141" at bounding box center [259, 149] width 381 height 14
click at [239, 85] on div "By: Cache Behavior Then: Rendering Configuration Cache Behavior Overview No. of…" at bounding box center [259, 152] width 389 height 135
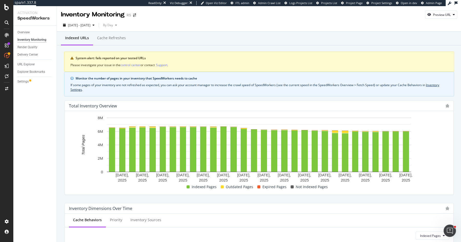
click at [196, 82] on div "Monitor the number of pages in your inventory that SpeedWorkers needs to cache …" at bounding box center [259, 84] width 390 height 25
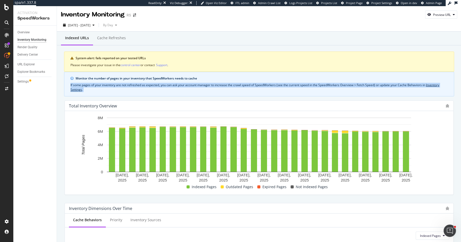
click at [196, 82] on div "Monitor the number of pages in your inventory that SpeedWorkers needs to cache …" at bounding box center [259, 84] width 390 height 25
click at [194, 88] on div "If some pages of your inventory are not refreshed as expected, you can ask your…" at bounding box center [260, 87] width 378 height 9
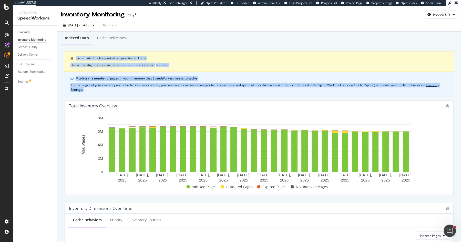
drag, startPoint x: 194, startPoint y: 88, endPoint x: 69, endPoint y: 57, distance: 129.4
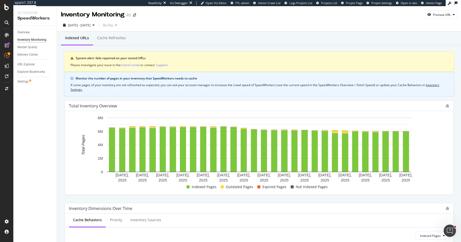
click at [64, 52] on div "System alert: fails reported on your tested URLs Please investigate your issue …" at bounding box center [259, 62] width 390 height 20
click at [114, 39] on div "Cache refreshes" at bounding box center [111, 37] width 29 height 5
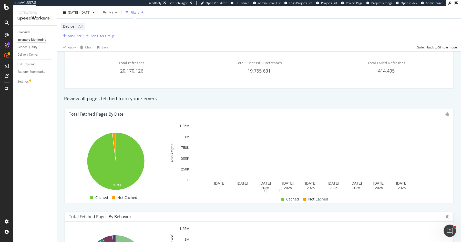
scroll to position [65, 0]
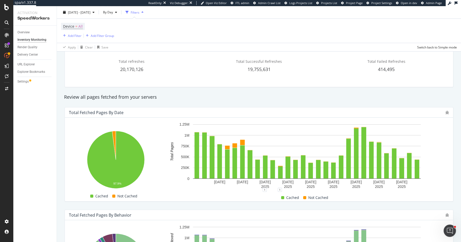
click at [148, 95] on div "Review all pages fetched from your servers" at bounding box center [259, 97] width 395 height 7
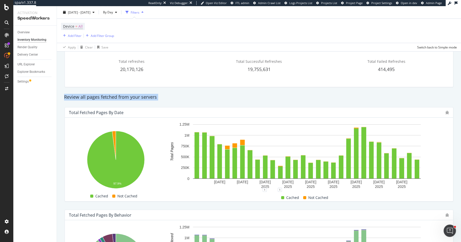
click at [148, 95] on div "Review all pages fetched from your servers" at bounding box center [259, 97] width 395 height 7
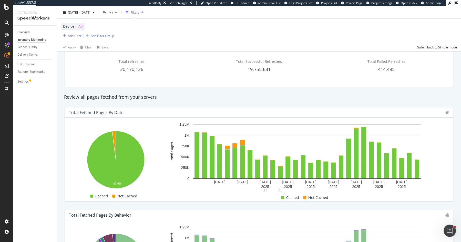
click at [127, 94] on div "Review all pages fetched from your servers" at bounding box center [259, 97] width 395 height 7
click at [137, 99] on div "Review all pages fetched from your servers" at bounding box center [259, 97] width 395 height 7
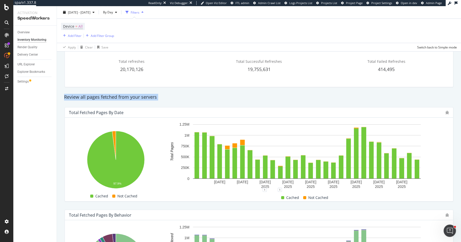
click at [137, 99] on div "Review all pages fetched from your servers" at bounding box center [259, 97] width 395 height 7
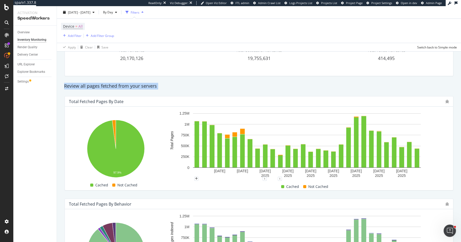
scroll to position [76, 0]
click at [167, 85] on div "Review all pages fetched from your servers" at bounding box center [259, 86] width 395 height 7
click at [127, 82] on div "Review all pages fetched from your servers" at bounding box center [259, 86] width 395 height 12
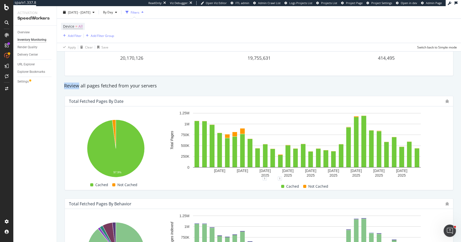
click at [127, 82] on div "Review all pages fetched from your servers" at bounding box center [259, 86] width 395 height 12
click at [164, 95] on div "Total Fetched Pages by Date Hold CMD (⌘) while clicking to filter the report. 9…" at bounding box center [259, 143] width 395 height 103
click at [163, 86] on div "Review all pages fetched from your servers" at bounding box center [259, 86] width 395 height 7
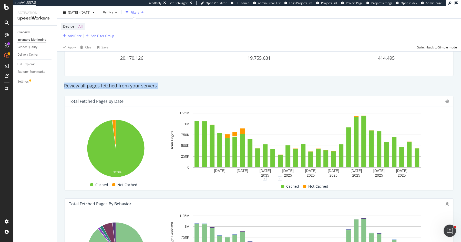
click at [163, 86] on div "Review all pages fetched from your servers" at bounding box center [259, 86] width 395 height 7
click at [129, 86] on div "Review all pages fetched from your servers" at bounding box center [259, 86] width 395 height 7
click at [74, 83] on div "Review all pages fetched from your servers" at bounding box center [259, 86] width 395 height 7
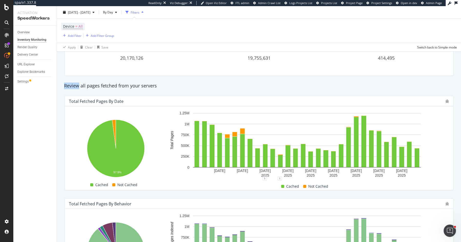
click at [74, 83] on div "Review all pages fetched from your servers" at bounding box center [259, 86] width 395 height 7
click at [160, 85] on div "Review all pages fetched from your servers" at bounding box center [259, 86] width 395 height 7
click at [140, 86] on div "Review all pages fetched from your servers" at bounding box center [259, 86] width 395 height 7
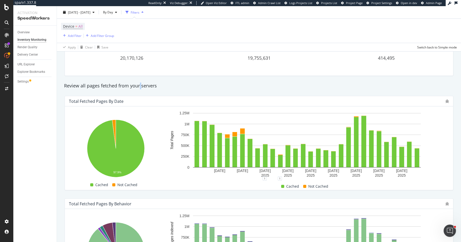
click at [140, 86] on div "Review all pages fetched from your servers" at bounding box center [259, 86] width 395 height 7
click at [148, 86] on div "Review all pages fetched from your servers" at bounding box center [259, 86] width 395 height 7
click at [217, 90] on div "Review all pages fetched from your servers" at bounding box center [259, 86] width 395 height 12
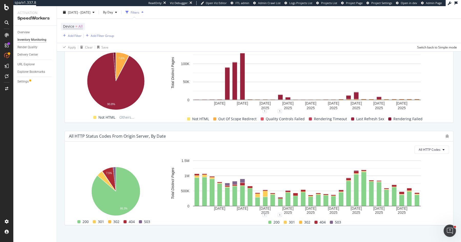
scroll to position [365, 0]
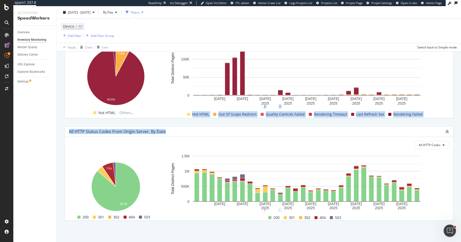
drag, startPoint x: 171, startPoint y: 75, endPoint x: 170, endPoint y: 131, distance: 55.4
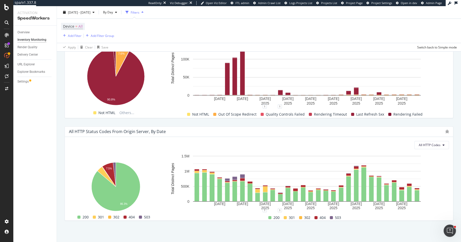
click at [173, 123] on div "All HTTP Status Codes from Origin Server, by Date All HTTP Codes Hold CMD (⌘) w…" at bounding box center [259, 173] width 395 height 103
click at [25, 55] on div "Delivery Center" at bounding box center [27, 54] width 21 height 5
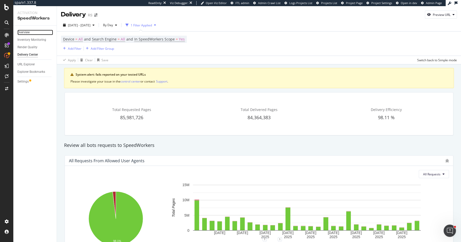
click at [36, 32] on link "Overview" at bounding box center [35, 32] width 36 height 5
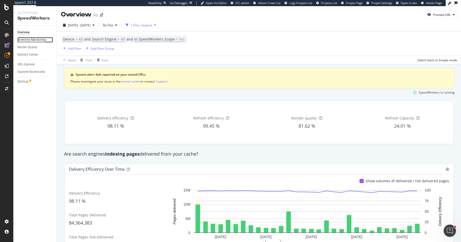
click at [36, 38] on div "Inventory Monitoring" at bounding box center [31, 39] width 29 height 5
click at [38, 41] on div "Inventory Monitoring" at bounding box center [31, 39] width 29 height 5
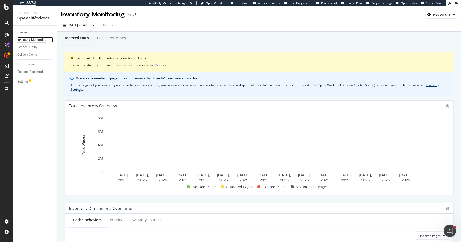
scroll to position [231, 0]
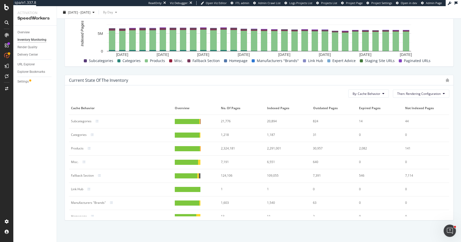
click at [226, 146] on div "2,324,181" at bounding box center [240, 148] width 38 height 5
click at [84, 11] on span "[DATE] - [DATE]" at bounding box center [79, 12] width 23 height 4
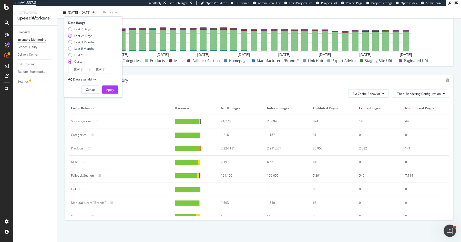
click at [86, 35] on div "Last 28 Days" at bounding box center [83, 35] width 18 height 4
type input "[DATE]"
click at [117, 88] on button "Apply" at bounding box center [110, 89] width 16 height 8
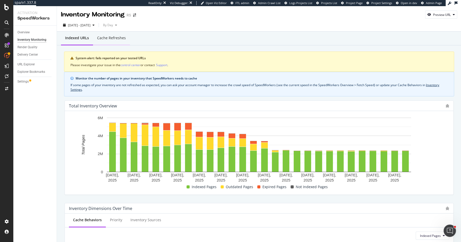
click at [123, 38] on div "Cache refreshes" at bounding box center [111, 37] width 29 height 5
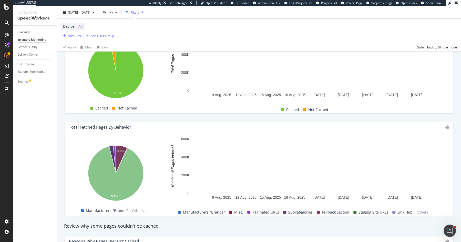
scroll to position [157, 0]
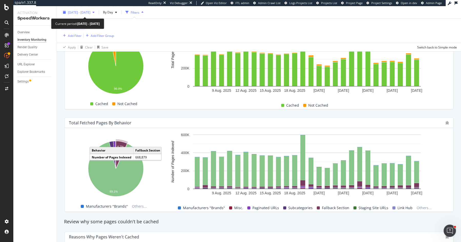
click at [94, 15] on div "[DATE] - [DATE]" at bounding box center [79, 12] width 36 height 8
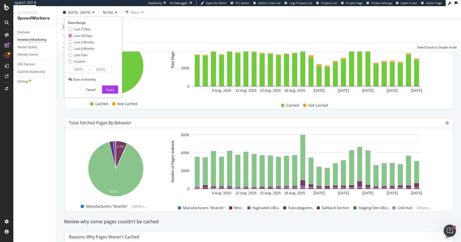
click at [58, 74] on div "Indexed URLs Cache refreshes System alert: fails reported on your tested URLs P…" at bounding box center [259, 178] width 404 height 543
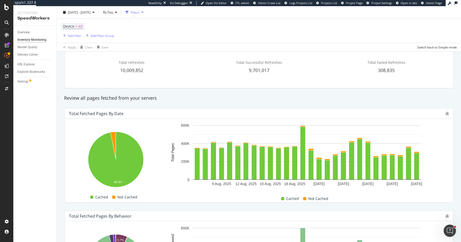
scroll to position [0, 0]
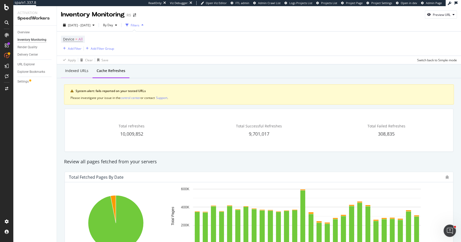
click at [76, 71] on div "Indexed URLs" at bounding box center [76, 70] width 23 height 5
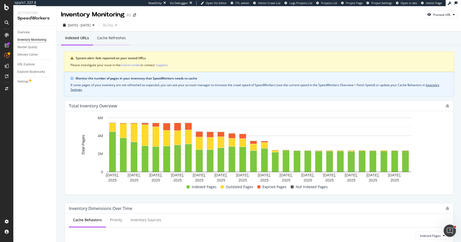
click at [109, 41] on div "Cache refreshes" at bounding box center [111, 38] width 37 height 14
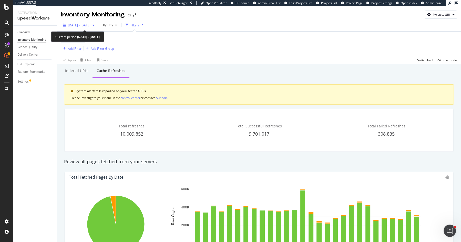
click at [91, 25] on span "[DATE] - [DATE]" at bounding box center [79, 25] width 23 height 4
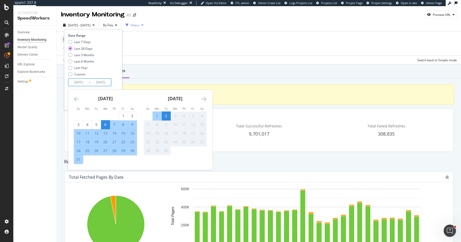
click at [80, 81] on input "[DATE]" at bounding box center [78, 82] width 21 height 7
click at [76, 99] on icon "Move backward to switch to the previous month." at bounding box center [76, 99] width 5 height 6
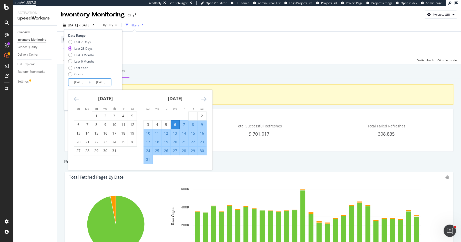
click at [76, 99] on icon "Move backward to switch to the previous month." at bounding box center [76, 99] width 5 height 6
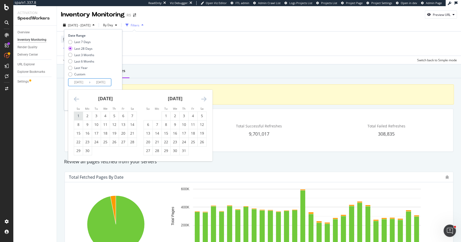
click at [81, 112] on div "1" at bounding box center [78, 116] width 9 height 8
type input "[DATE]"
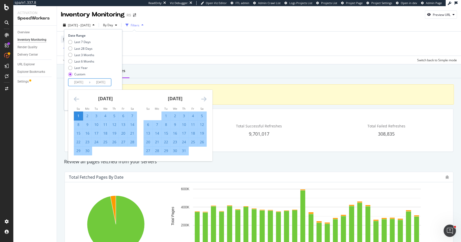
click at [87, 153] on div "30" at bounding box center [87, 150] width 9 height 5
type input "[DATE]"
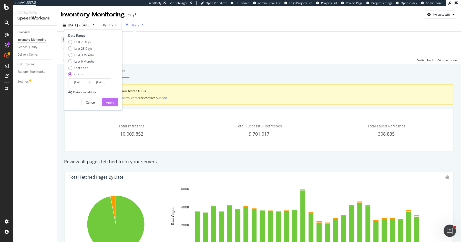
click at [113, 100] on div "Apply" at bounding box center [110, 102] width 8 height 4
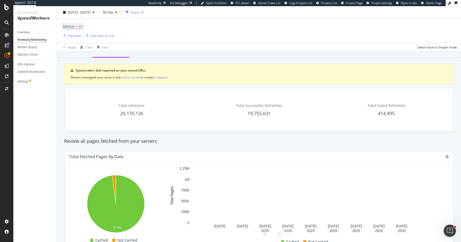
scroll to position [21, 0]
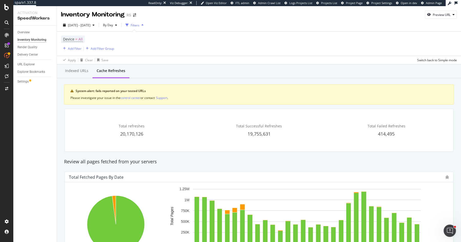
scroll to position [21, 0]
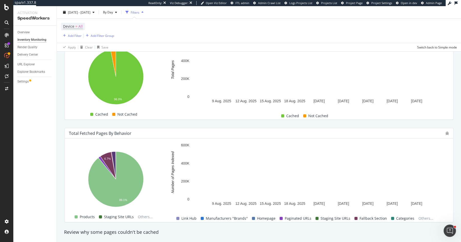
scroll to position [148, 0]
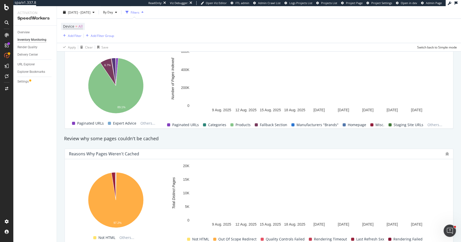
scroll to position [165, 0]
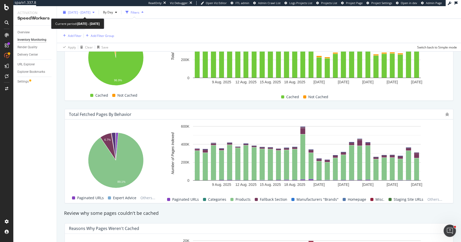
click at [91, 11] on span "[DATE] - [DATE]" at bounding box center [79, 12] width 23 height 4
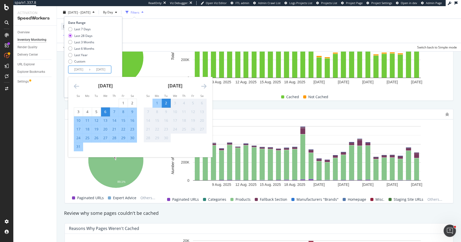
click at [80, 69] on input "[DATE]" at bounding box center [78, 69] width 21 height 7
click at [80, 86] on div "[DATE]" at bounding box center [105, 88] width 63 height 22
click at [78, 86] on icon "Move backward to switch to the previous month." at bounding box center [76, 86] width 5 height 6
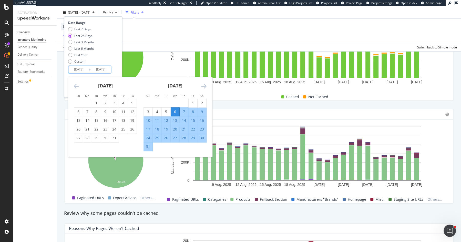
click at [78, 86] on icon "Move backward to switch to the previous month." at bounding box center [76, 86] width 5 height 6
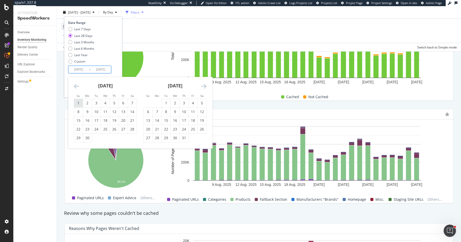
click at [78, 104] on div "1" at bounding box center [78, 103] width 9 height 5
type input "[DATE]"
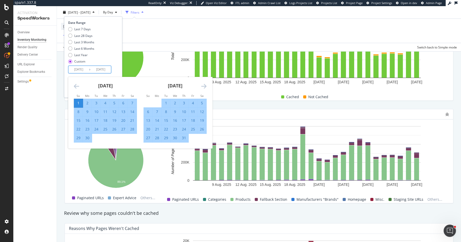
click at [86, 136] on div "30" at bounding box center [87, 137] width 9 height 5
type input "[DATE]"
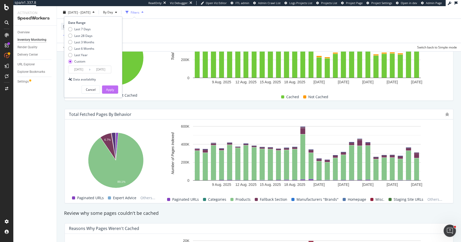
click at [110, 92] on div "Apply" at bounding box center [110, 90] width 8 height 8
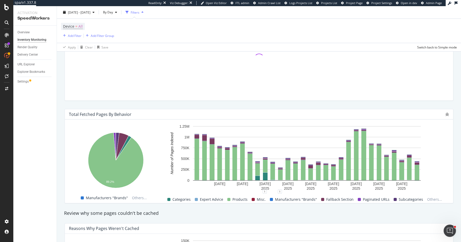
click at [237, 25] on div "Device = All Add Filter Add Filter Group" at bounding box center [259, 31] width 396 height 24
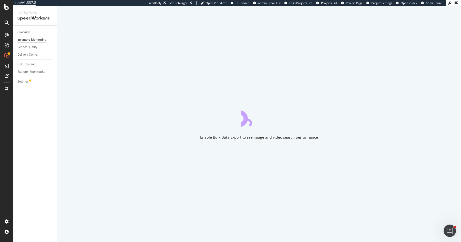
click at [320, 15] on div "Enable Bulk Data Export to see image and video search performance" at bounding box center [259, 124] width 404 height 236
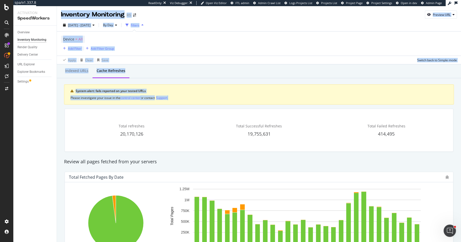
drag, startPoint x: 181, startPoint y: 97, endPoint x: 61, endPoint y: 14, distance: 146.3
click at [61, 14] on div "Inventory Monitoring RS Preview URL [DATE] - [DATE] By Day Filters Device = All…" at bounding box center [259, 124] width 404 height 236
click at [61, 14] on div "Inventory Monitoring RS Preview URL" at bounding box center [259, 12] width 404 height 13
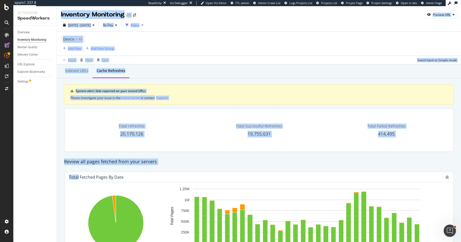
drag, startPoint x: 61, startPoint y: 14, endPoint x: 173, endPoint y: 170, distance: 192.2
click at [173, 170] on div "Inventory Monitoring RS Preview URL [DATE] - [DATE] By Day Filters Device = All…" at bounding box center [259, 124] width 404 height 236
click at [173, 170] on div "Total Fetched Pages by Date Hold CMD (⌘) while clicking to filter the report. 9…" at bounding box center [259, 219] width 395 height 103
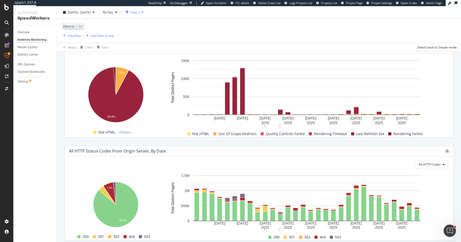
scroll to position [365, 0]
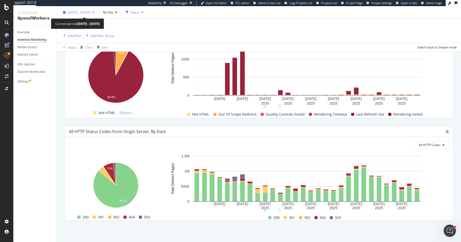
click at [86, 14] on span "[DATE] - [DATE]" at bounding box center [79, 12] width 23 height 4
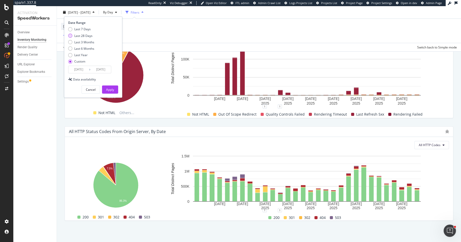
click at [82, 36] on div "Last 28 Days" at bounding box center [83, 35] width 18 height 4
type input "[DATE]"
click at [111, 86] on div "Apply" at bounding box center [110, 90] width 8 height 8
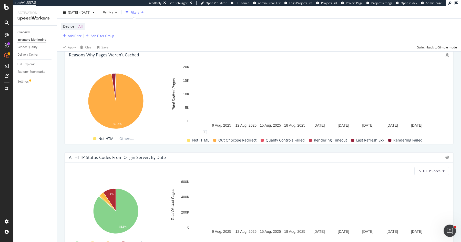
scroll to position [365, 0]
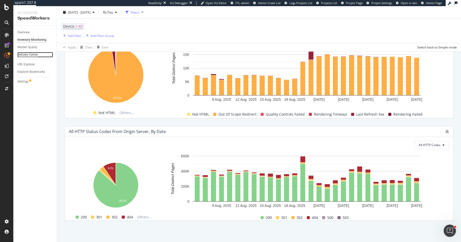
click at [33, 53] on div "Delivery Center" at bounding box center [27, 54] width 21 height 5
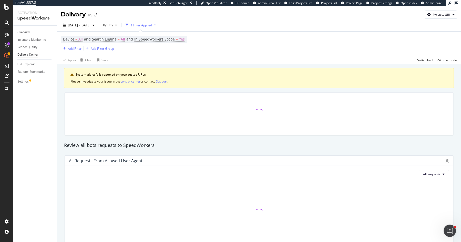
click at [36, 37] on div "Inventory Monitoring" at bounding box center [36, 39] width 39 height 7
click at [36, 38] on div "Inventory Monitoring" at bounding box center [31, 39] width 29 height 5
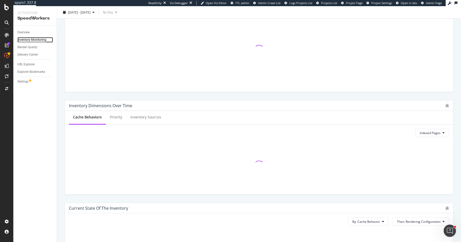
scroll to position [231, 0]
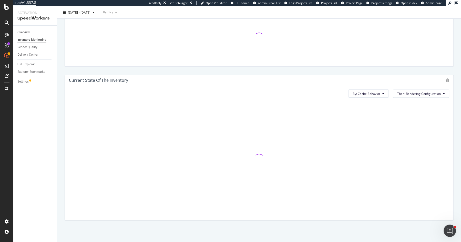
click at [118, 79] on div "Current state of the inventory" at bounding box center [98, 80] width 59 height 5
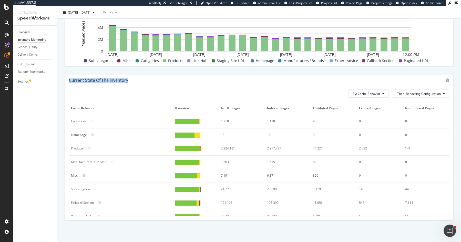
click at [114, 79] on div "Current state of the inventory" at bounding box center [98, 80] width 59 height 5
click at [119, 81] on div "Current state of the inventory" at bounding box center [98, 80] width 59 height 5
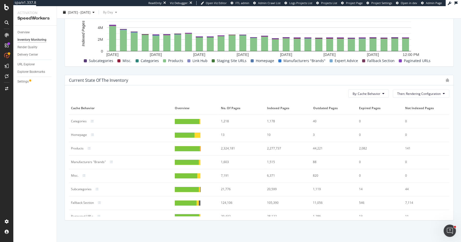
click at [229, 147] on div "2,324,181" at bounding box center [240, 148] width 38 height 5
click at [227, 149] on div "2,324,181" at bounding box center [240, 148] width 38 height 5
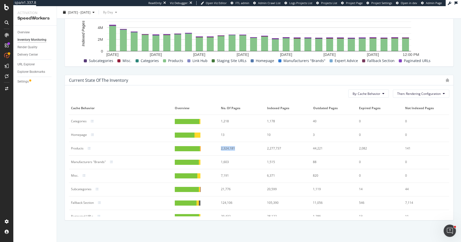
click at [227, 149] on div "2,324,181" at bounding box center [240, 148] width 38 height 5
click at [233, 148] on div "2,324,181" at bounding box center [240, 148] width 38 height 5
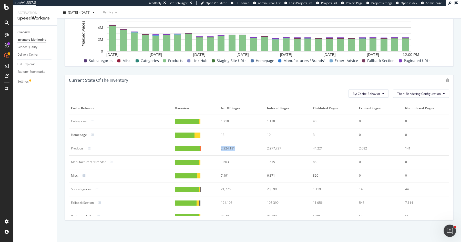
click at [233, 148] on div "2,324,181" at bounding box center [240, 148] width 38 height 5
click at [232, 82] on div "Current state of the inventory" at bounding box center [256, 80] width 374 height 5
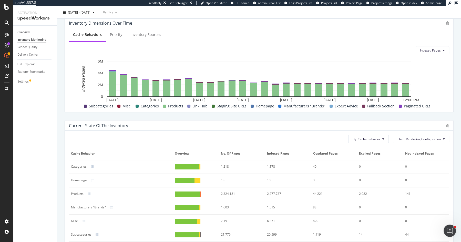
scroll to position [185, 0]
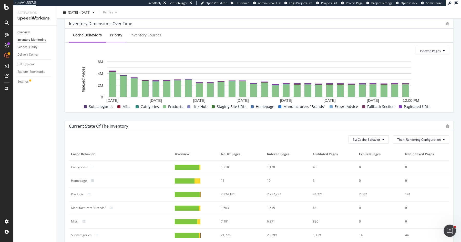
click at [113, 37] on div "Priority" at bounding box center [116, 35] width 21 height 14
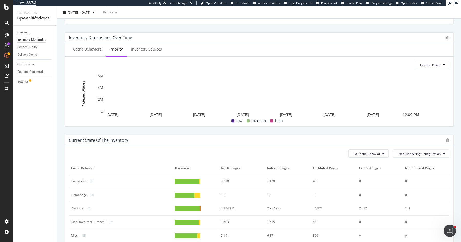
scroll to position [162, 0]
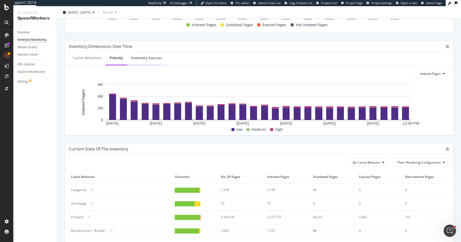
click at [148, 61] on div "Inventory Sources" at bounding box center [146, 58] width 39 height 14
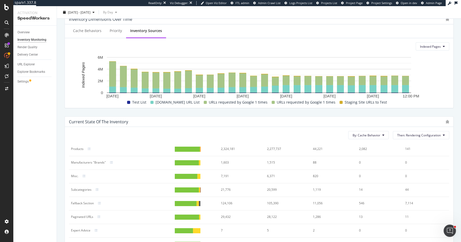
scroll to position [41, 0]
drag, startPoint x: 70, startPoint y: 148, endPoint x: 84, endPoint y: 148, distance: 13.6
click at [84, 148] on td "Products" at bounding box center [121, 150] width 104 height 14
click at [229, 148] on div "2,324,181" at bounding box center [240, 149] width 38 height 5
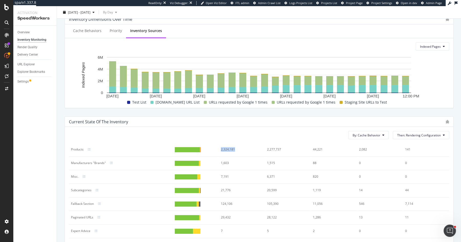
click at [229, 148] on div "2,324,181" at bounding box center [240, 149] width 38 height 5
click at [275, 147] on div "2,277,737" at bounding box center [286, 149] width 38 height 5
click at [228, 154] on td "2,324,181" at bounding box center [242, 150] width 46 height 14
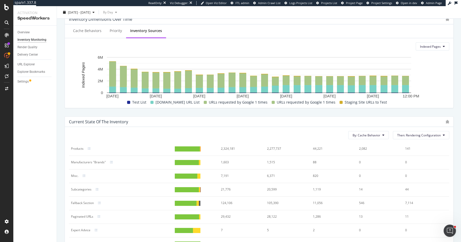
scroll to position [0, 0]
